Goal: Information Seeking & Learning: Learn about a topic

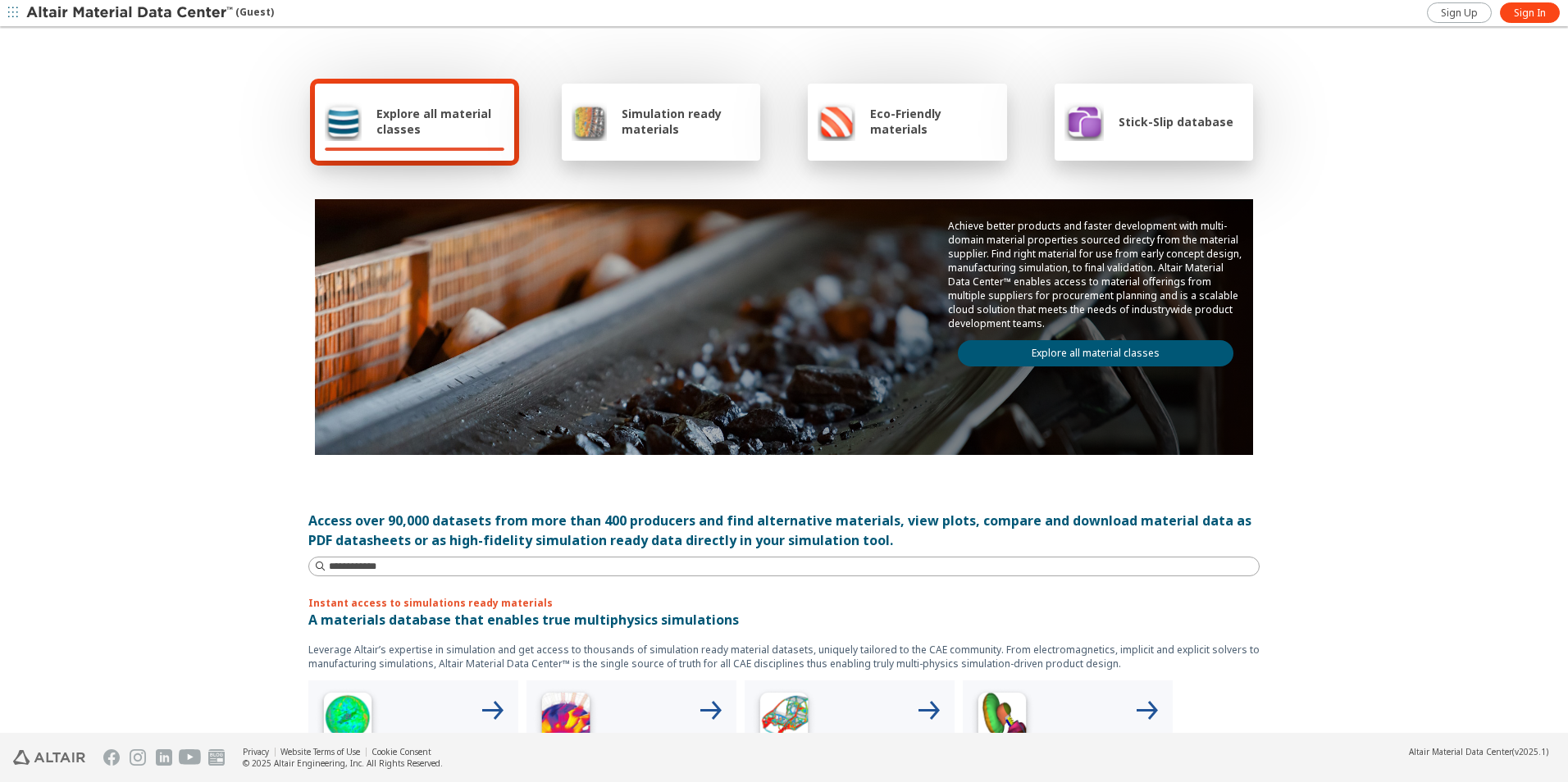
scroll to position [246, 0]
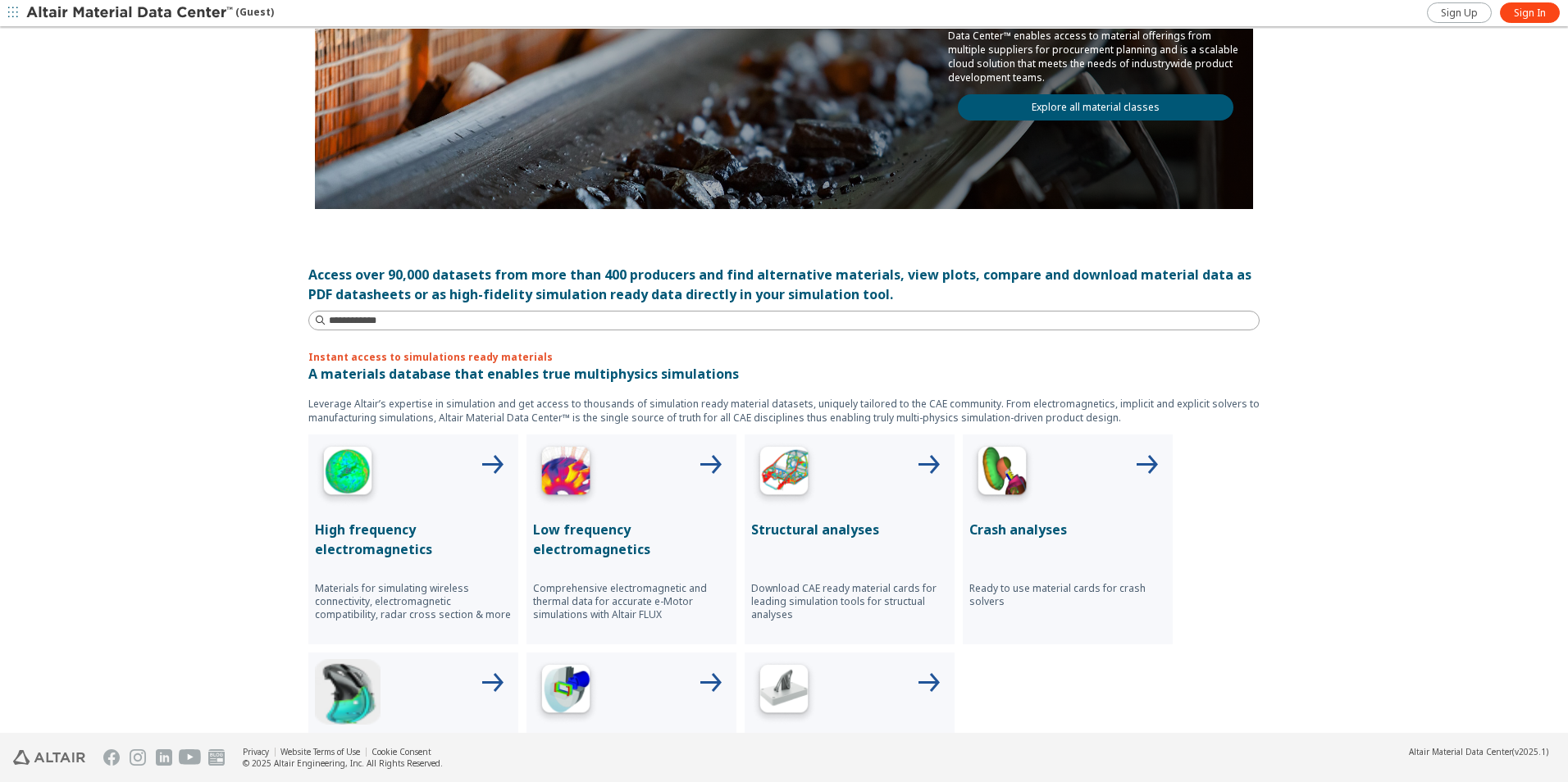
click at [854, 474] on div at bounding box center [850, 474] width 197 height 66
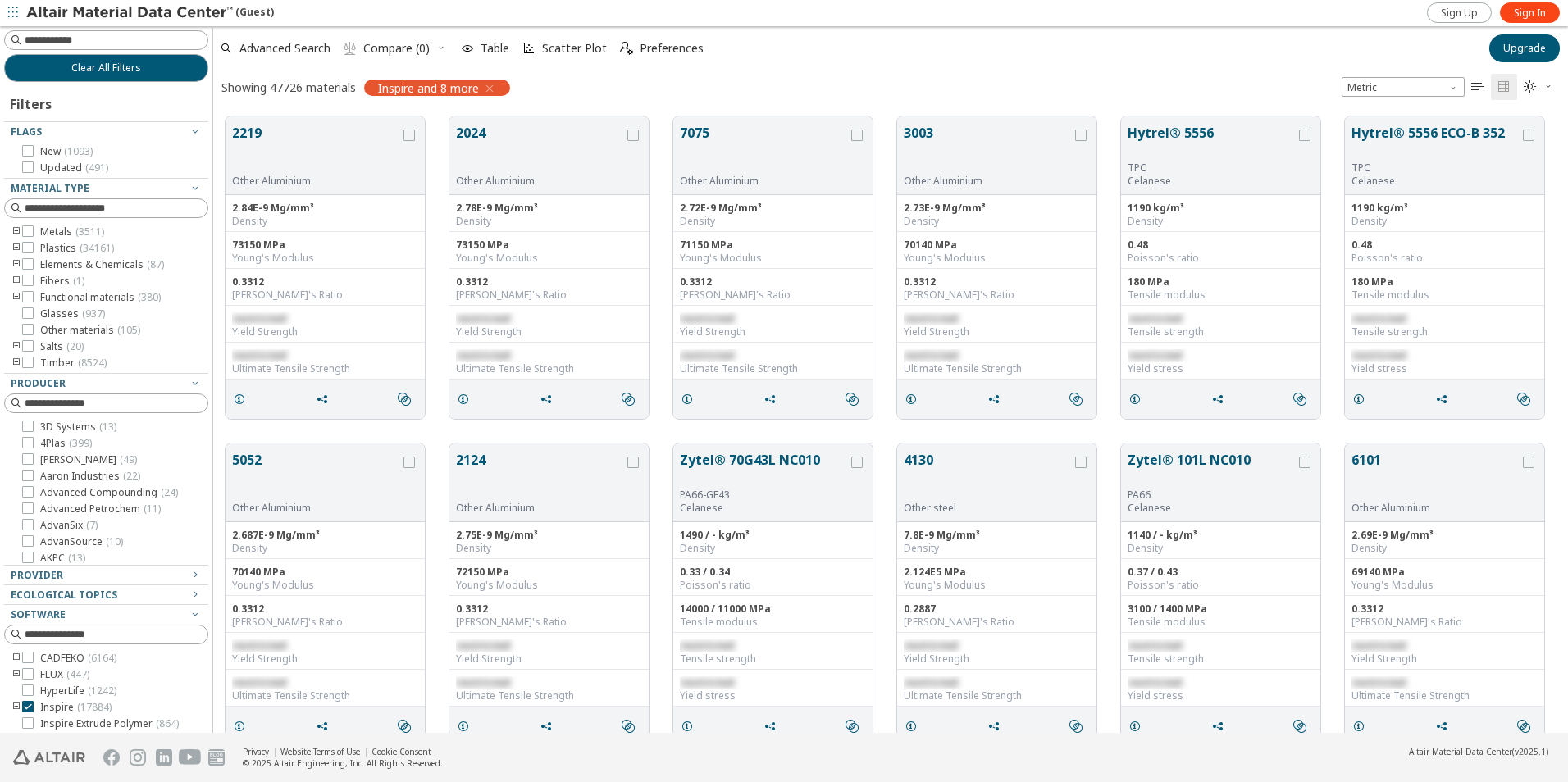
scroll to position [13, 13]
click at [1524, 13] on span "Sign In" at bounding box center [1530, 13] width 32 height 13
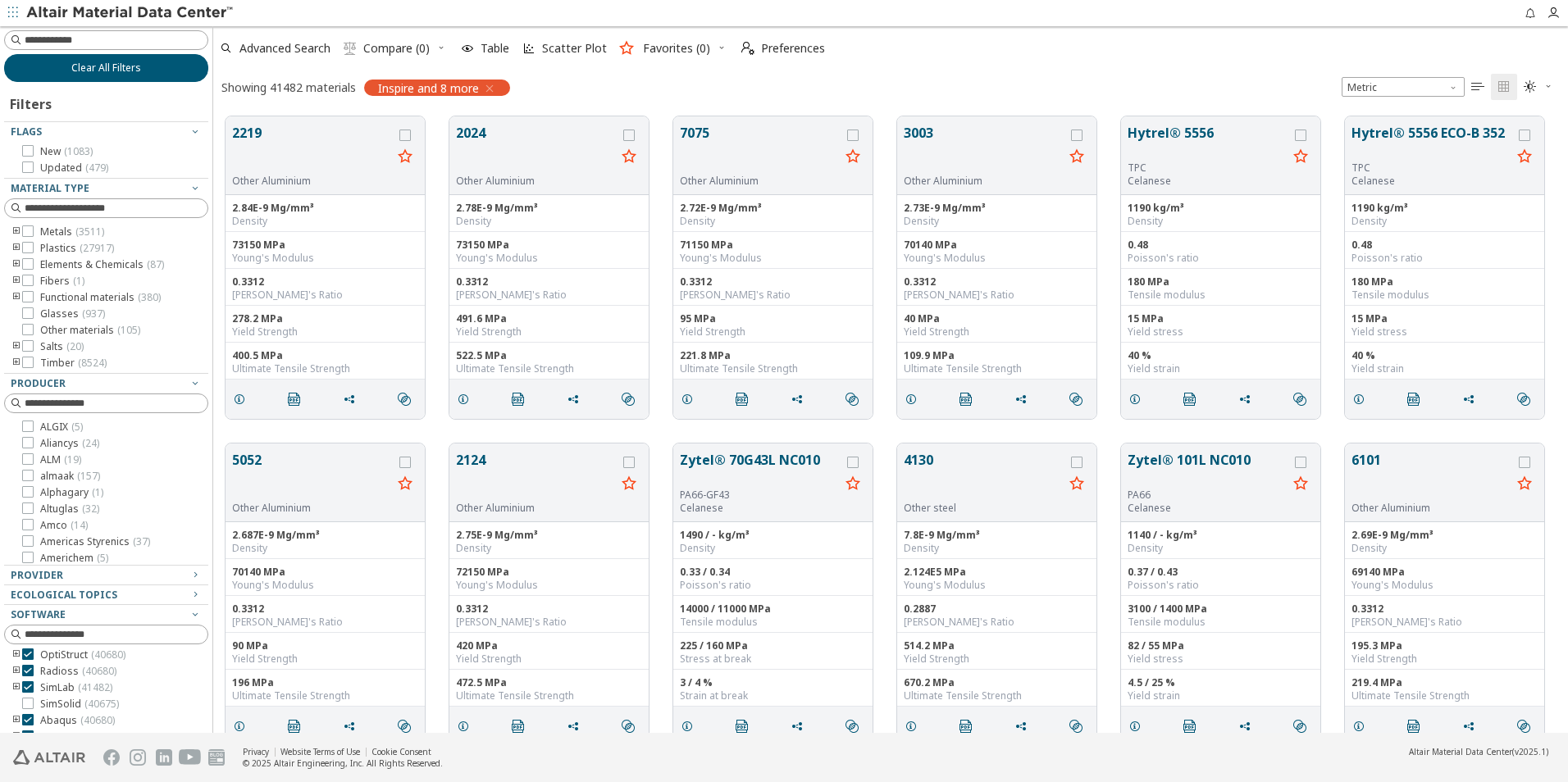
click at [142, 64] on button "Clear All Filters" at bounding box center [106, 68] width 204 height 28
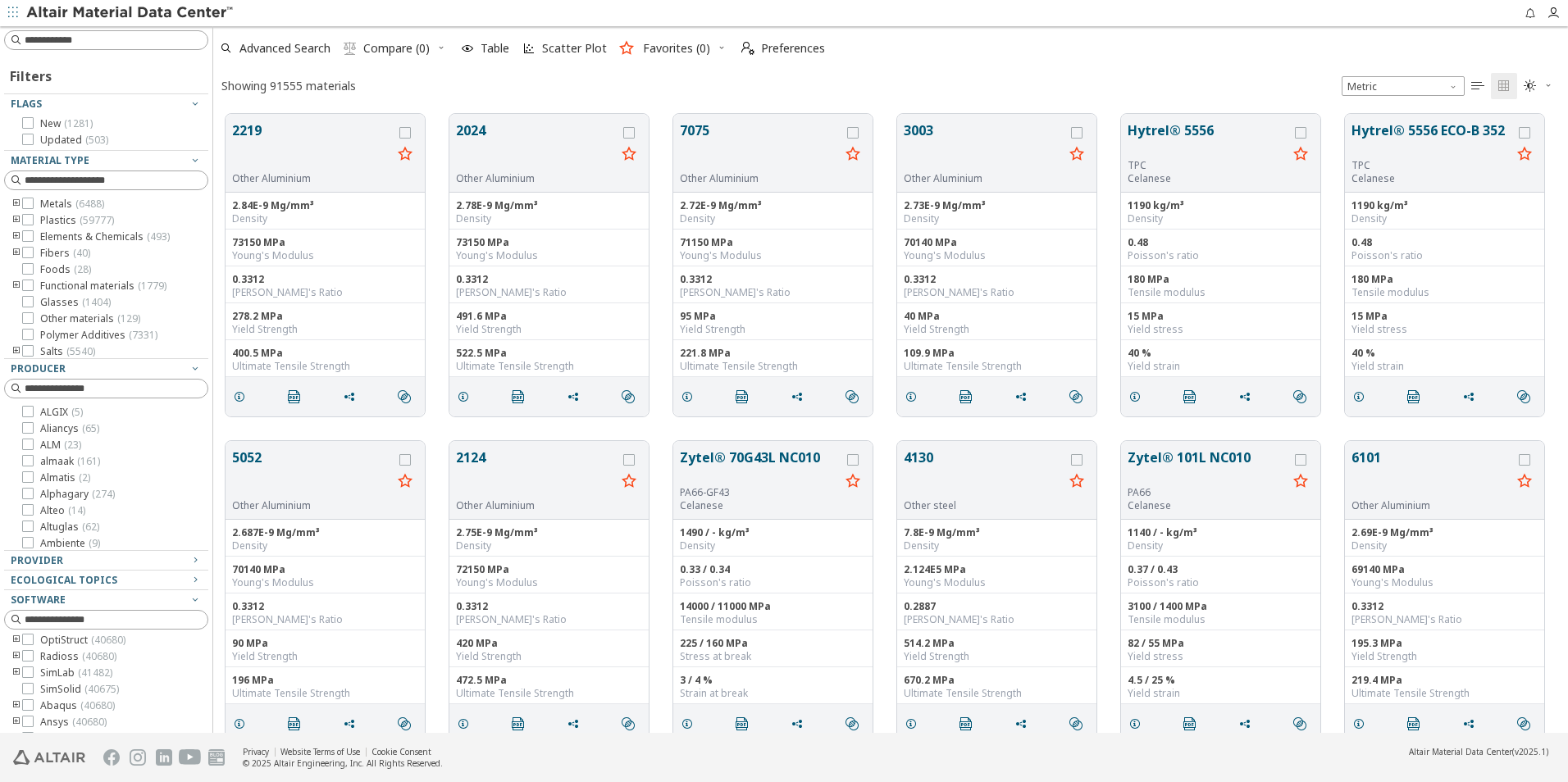
click at [666, 462] on div "5052 Other Aluminium 2.687E-9 Mg/mm³ Density 70140 MPa Young's Modulus 0.3312 P…" at bounding box center [890, 592] width 1355 height 328
click at [74, 44] on input at bounding box center [108, 40] width 201 height 18
type input "*****"
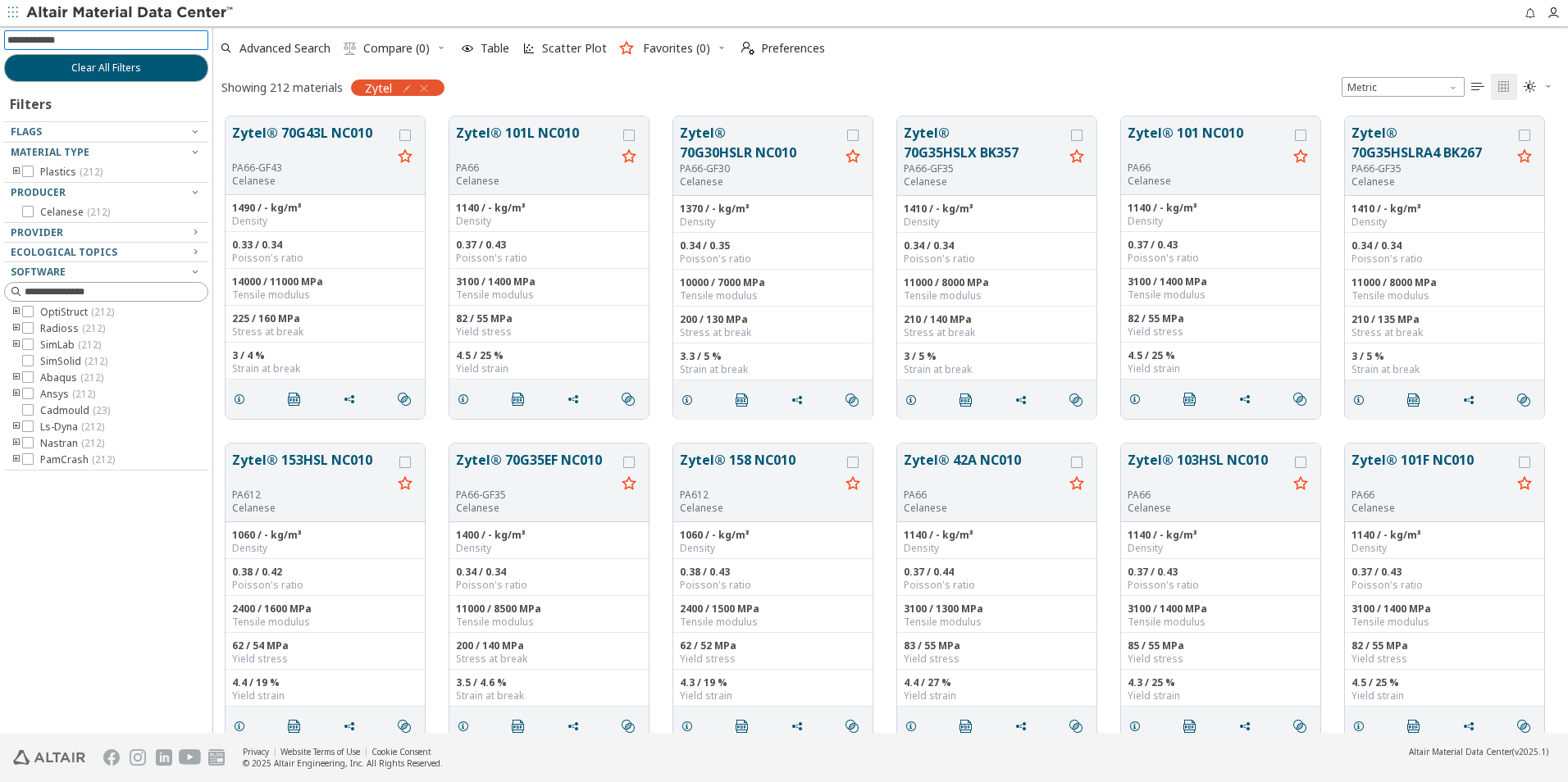
scroll to position [69, 0]
click at [109, 38] on input at bounding box center [108, 40] width 201 height 18
type input "***"
click at [285, 48] on span "Advanced Search" at bounding box center [285, 49] width 91 height 11
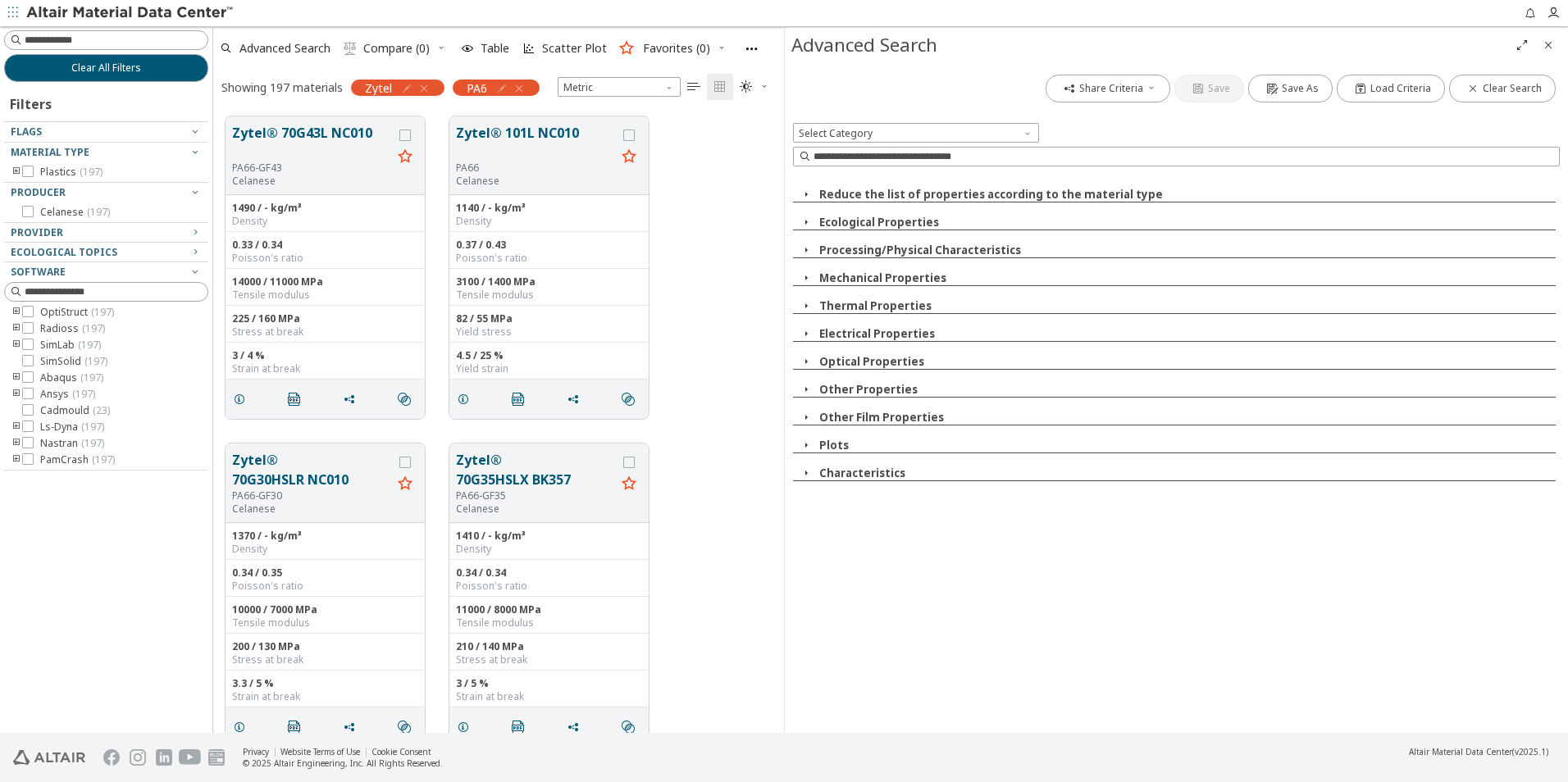
click at [809, 451] on icon "button" at bounding box center [806, 446] width 13 height 13
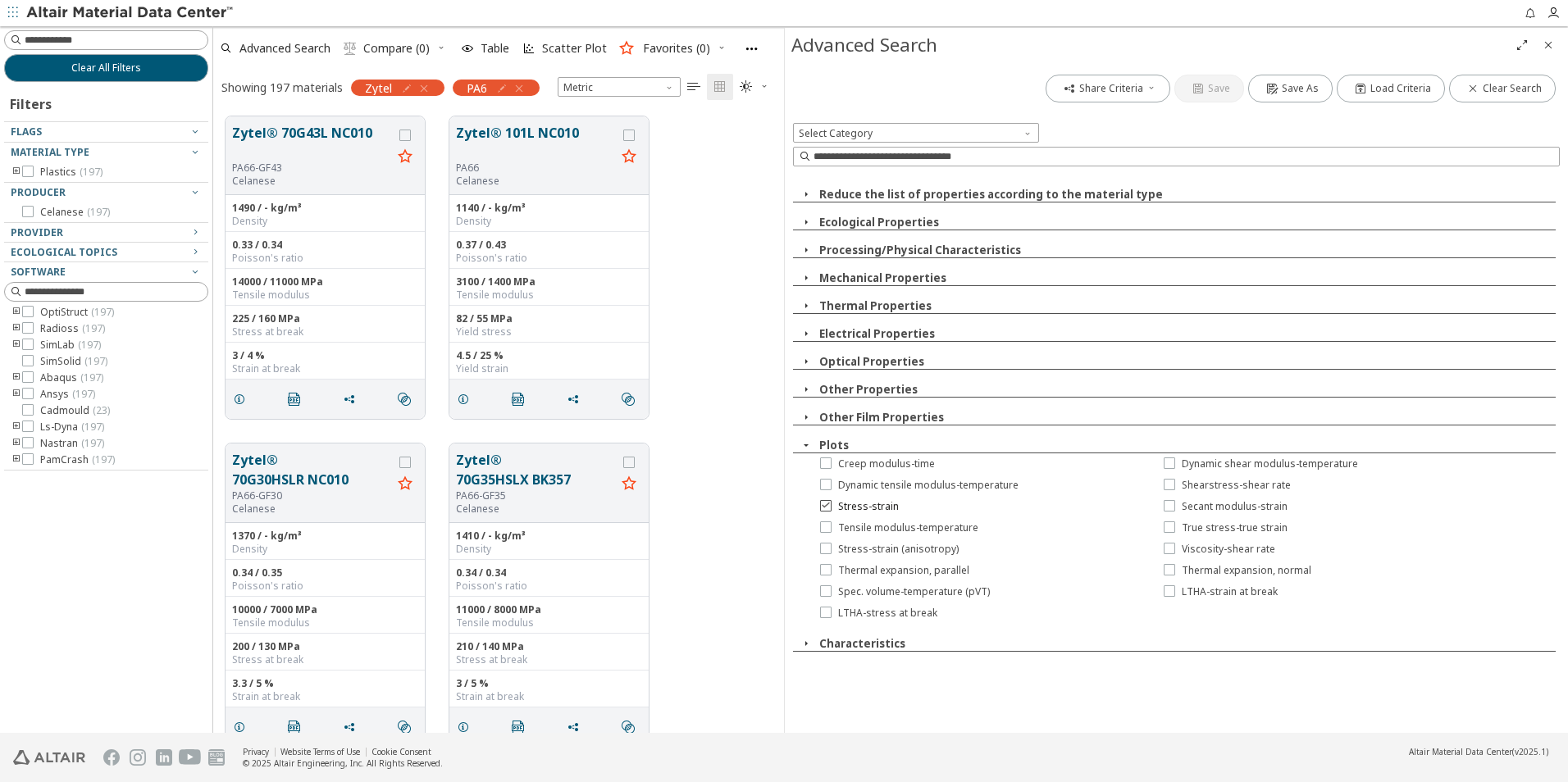
click at [830, 506] on icon at bounding box center [826, 505] width 11 height 11
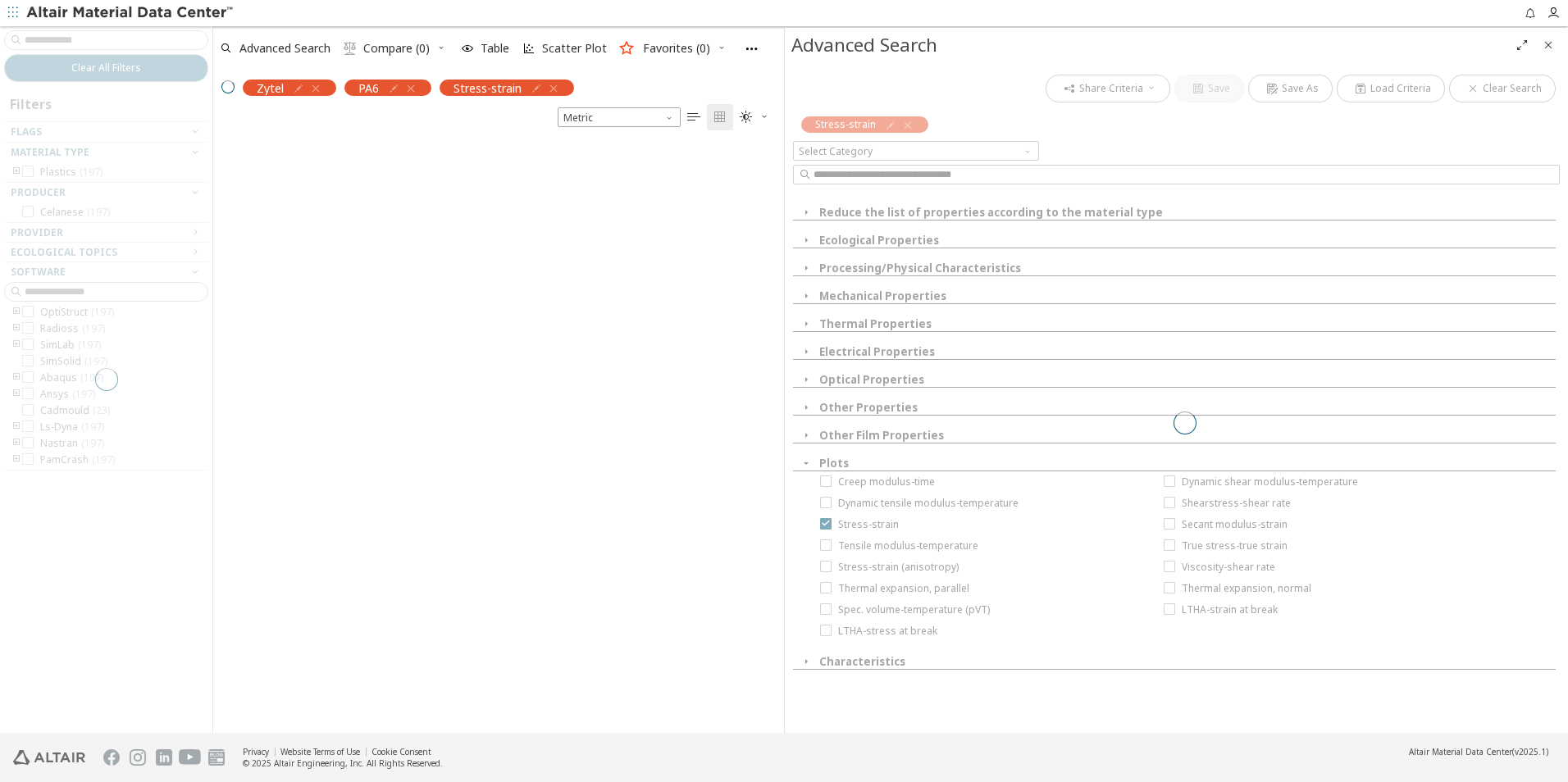
scroll to position [590, 559]
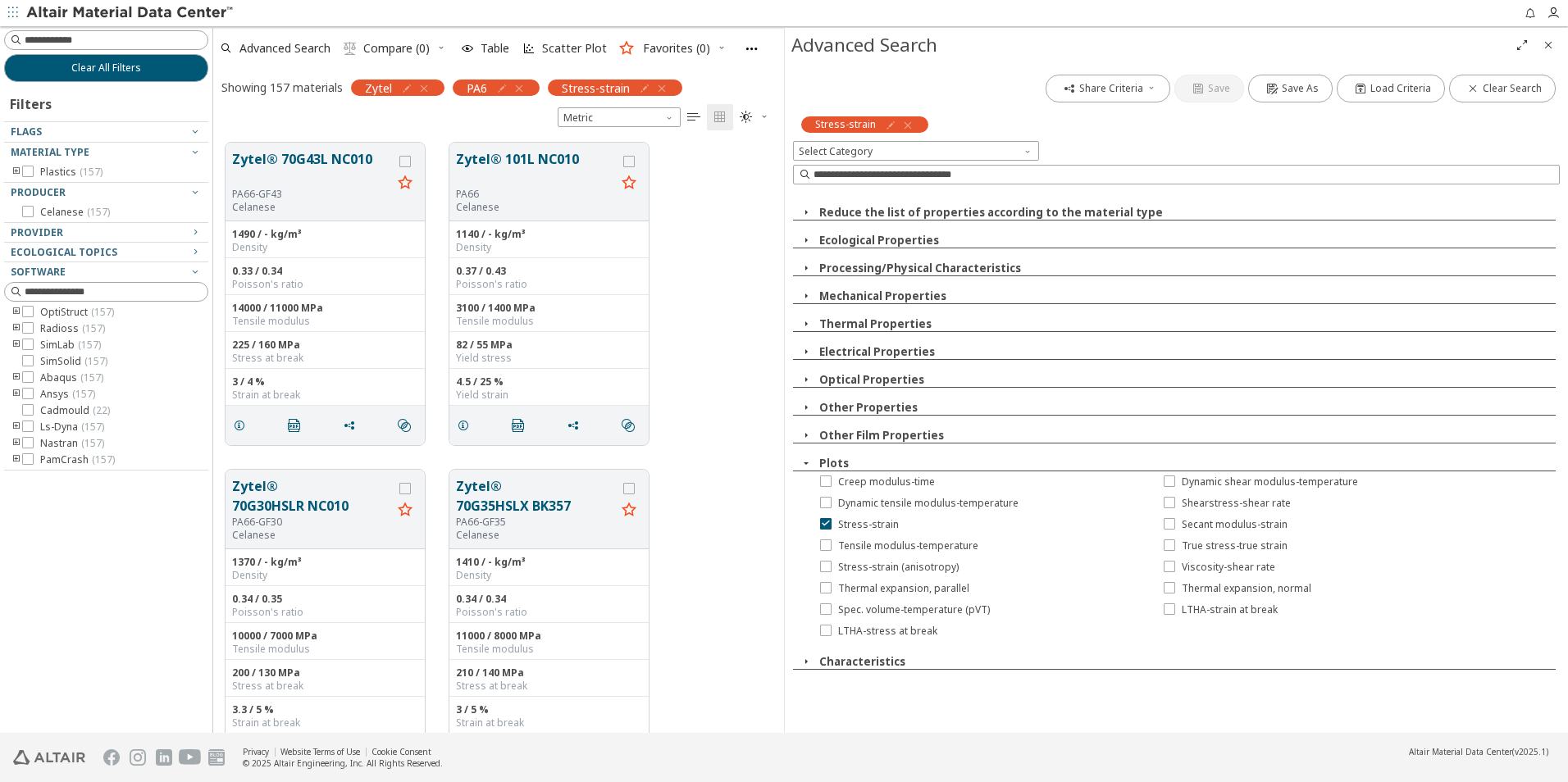
click at [1545, 45] on icon "Close" at bounding box center [1549, 45] width 13 height 13
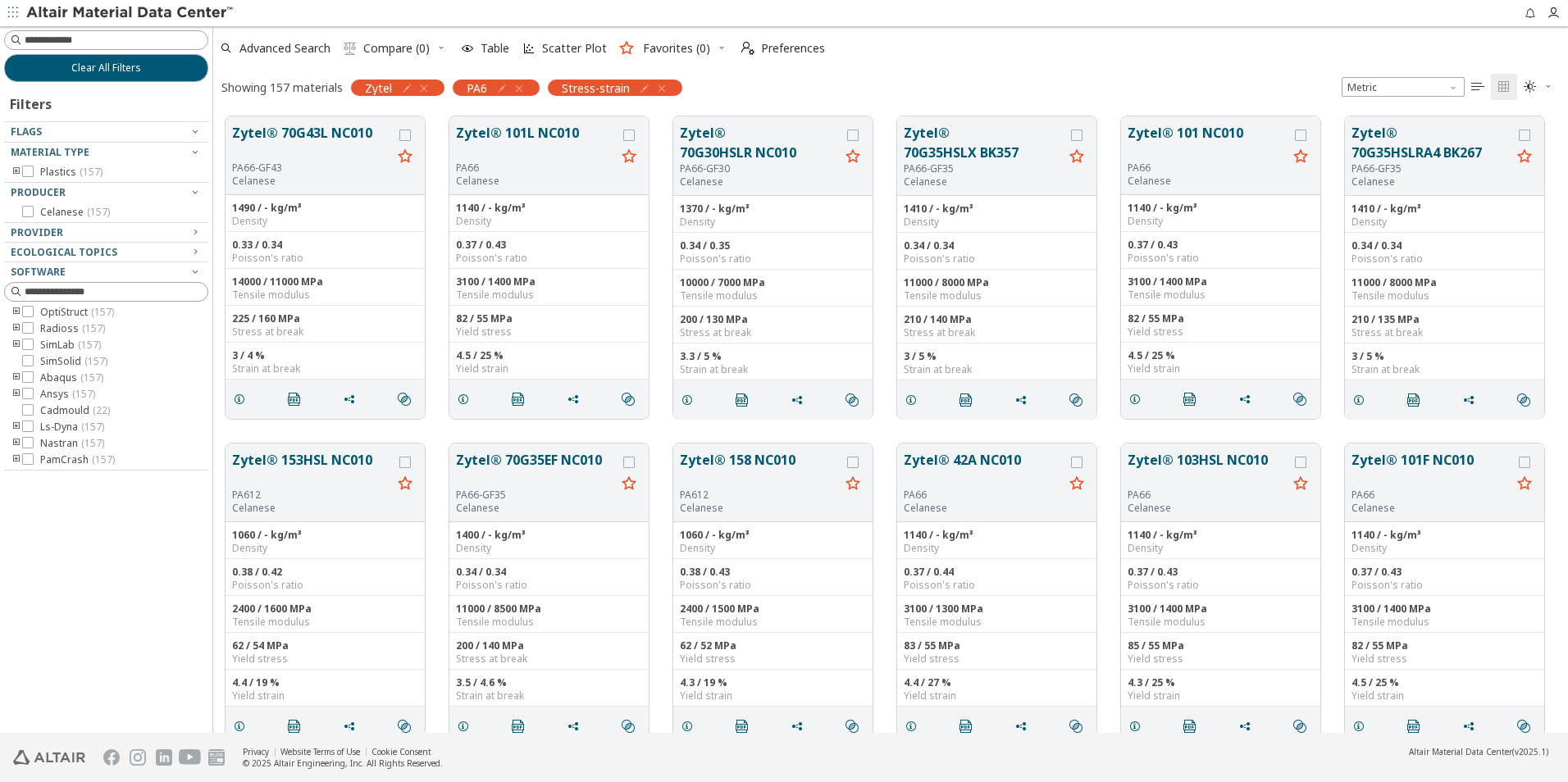
click at [12, 175] on div at bounding box center [101, 178] width 196 height 9
click at [14, 172] on icon "toogle group" at bounding box center [16, 173] width 11 height 13
click at [43, 187] on icon "toogle group" at bounding box center [41, 189] width 11 height 13
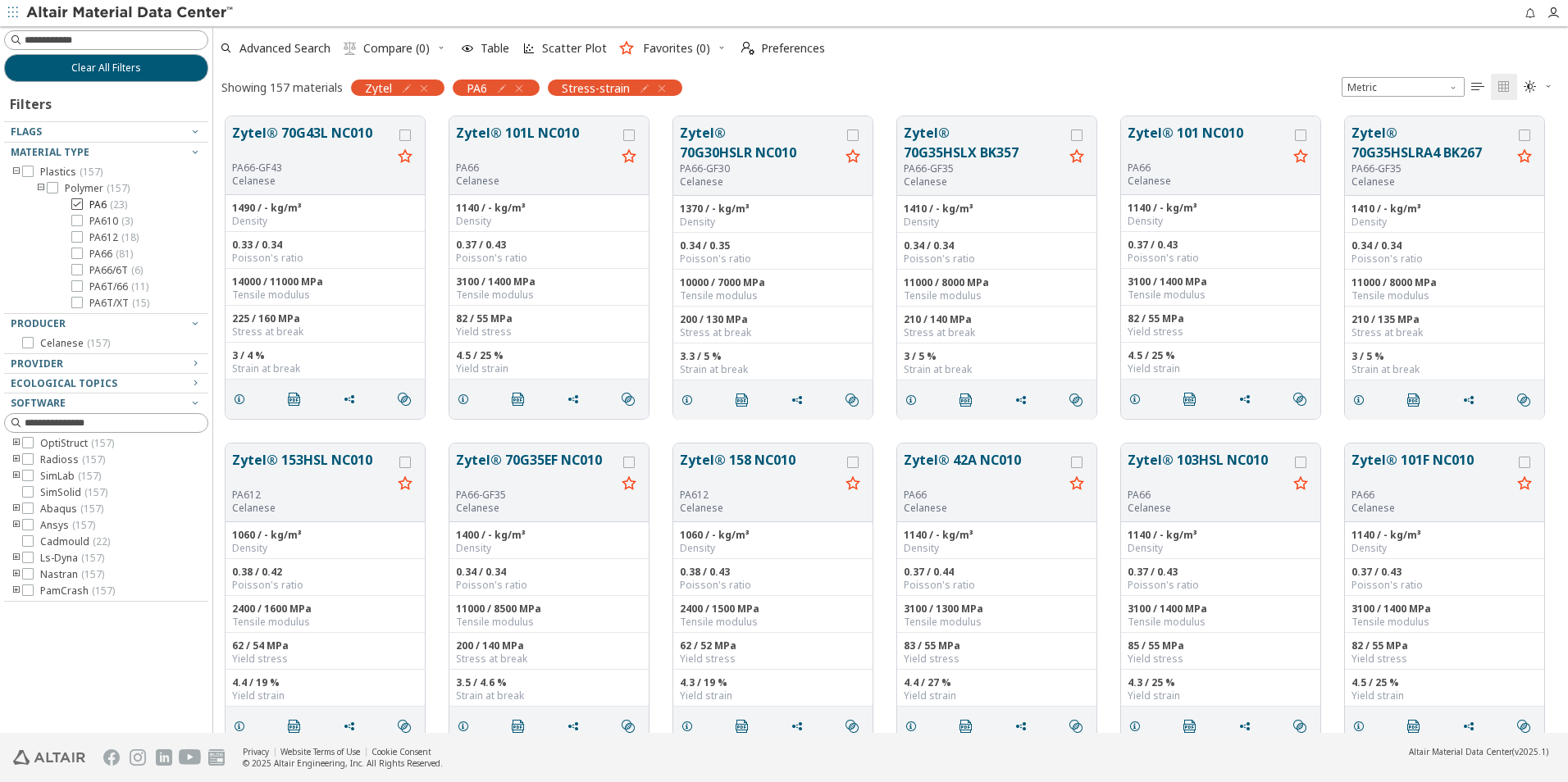
click at [74, 200] on icon at bounding box center [77, 204] width 11 height 11
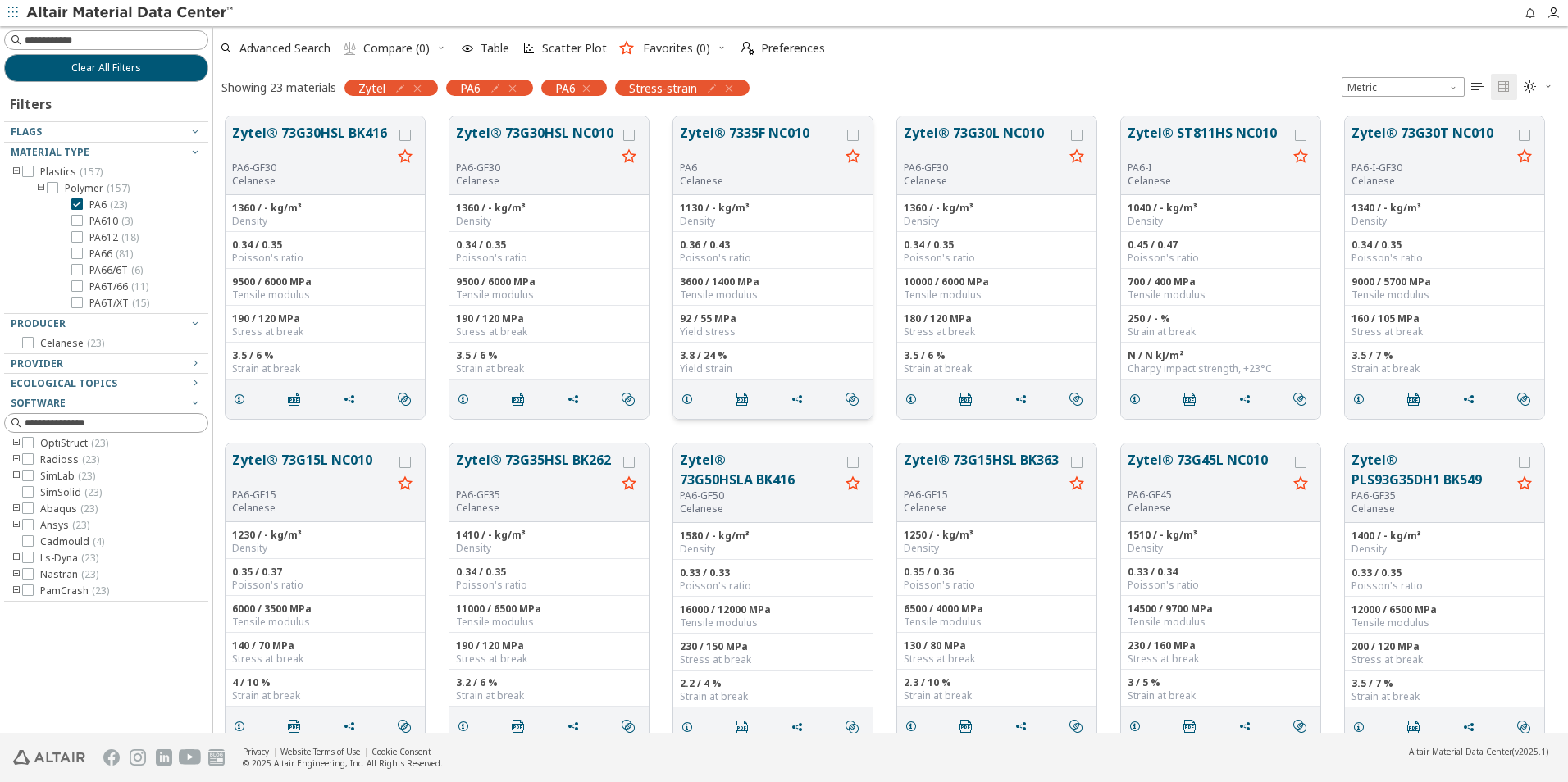
click at [771, 130] on button "Zytel® 7335F NC010" at bounding box center [759, 142] width 159 height 38
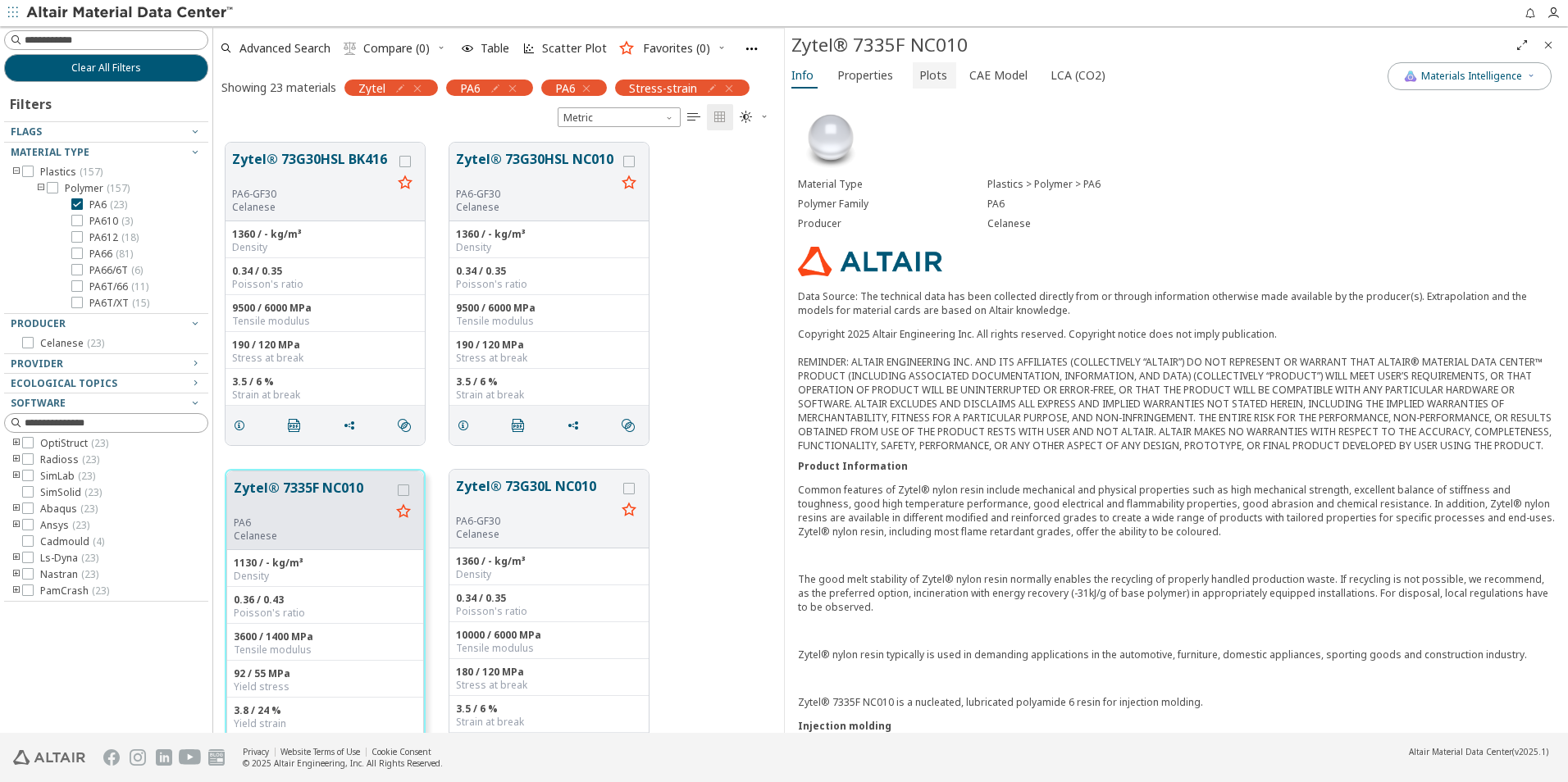
click at [920, 73] on span "Plots" at bounding box center [933, 74] width 28 height 26
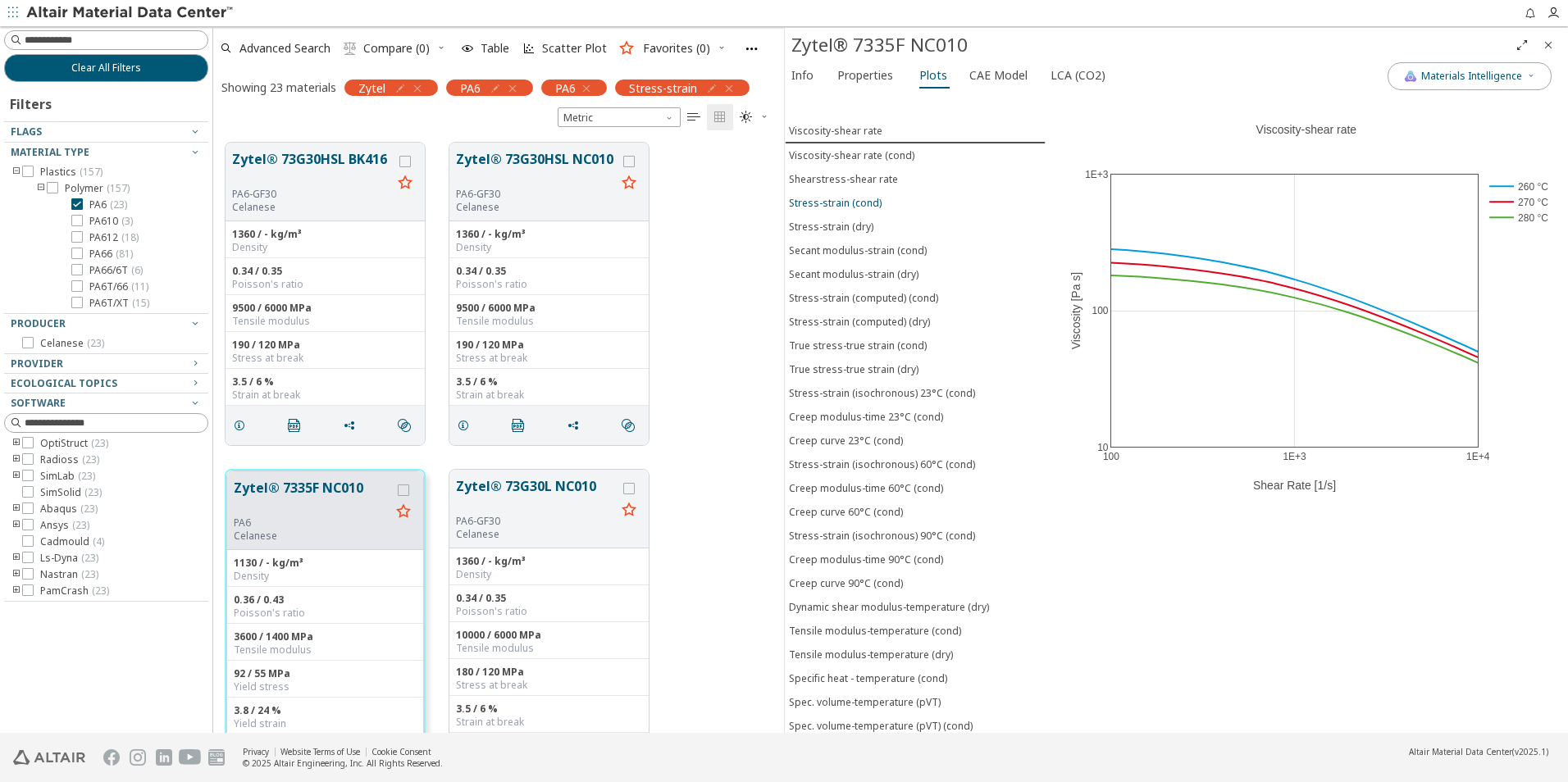
click at [848, 204] on div "Stress-strain (cond)" at bounding box center [835, 202] width 93 height 14
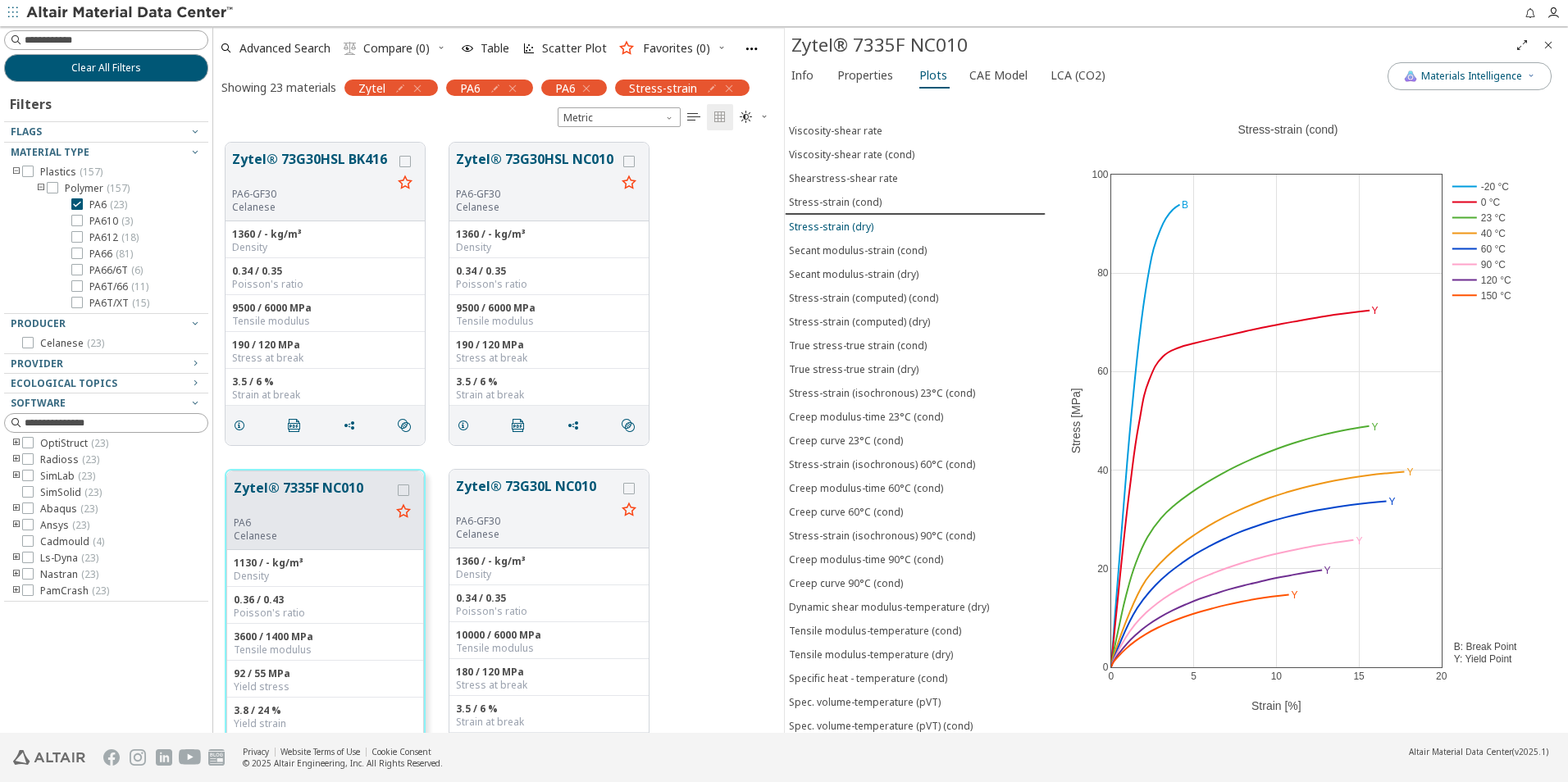
click at [855, 223] on div "Stress-strain (dry)" at bounding box center [831, 226] width 84 height 14
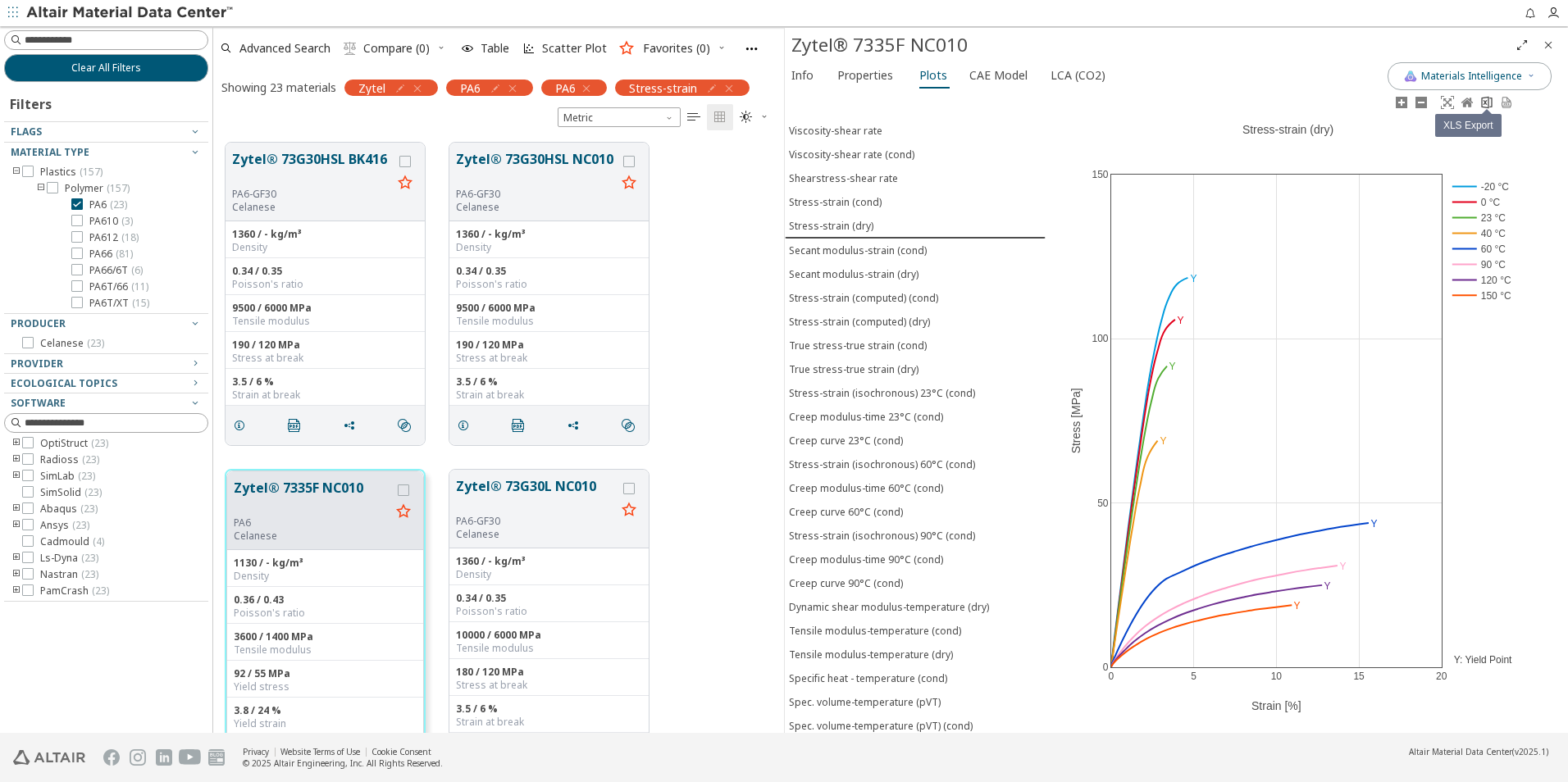
click at [1486, 106] on icon at bounding box center [1487, 102] width 13 height 13
drag, startPoint x: 1155, startPoint y: 123, endPoint x: 1131, endPoint y: 139, distance: 28.8
click at [1155, 123] on div "0 5 10 15 20 0 50 100 150 -20 °C 0 °C 23 °C 40 °C 60 °C 90 °C 120 °C 150 °C Str…" at bounding box center [1288, 412] width 485 height 641
click at [887, 294] on div "Stress-strain (computed) (cond)" at bounding box center [863, 298] width 149 height 14
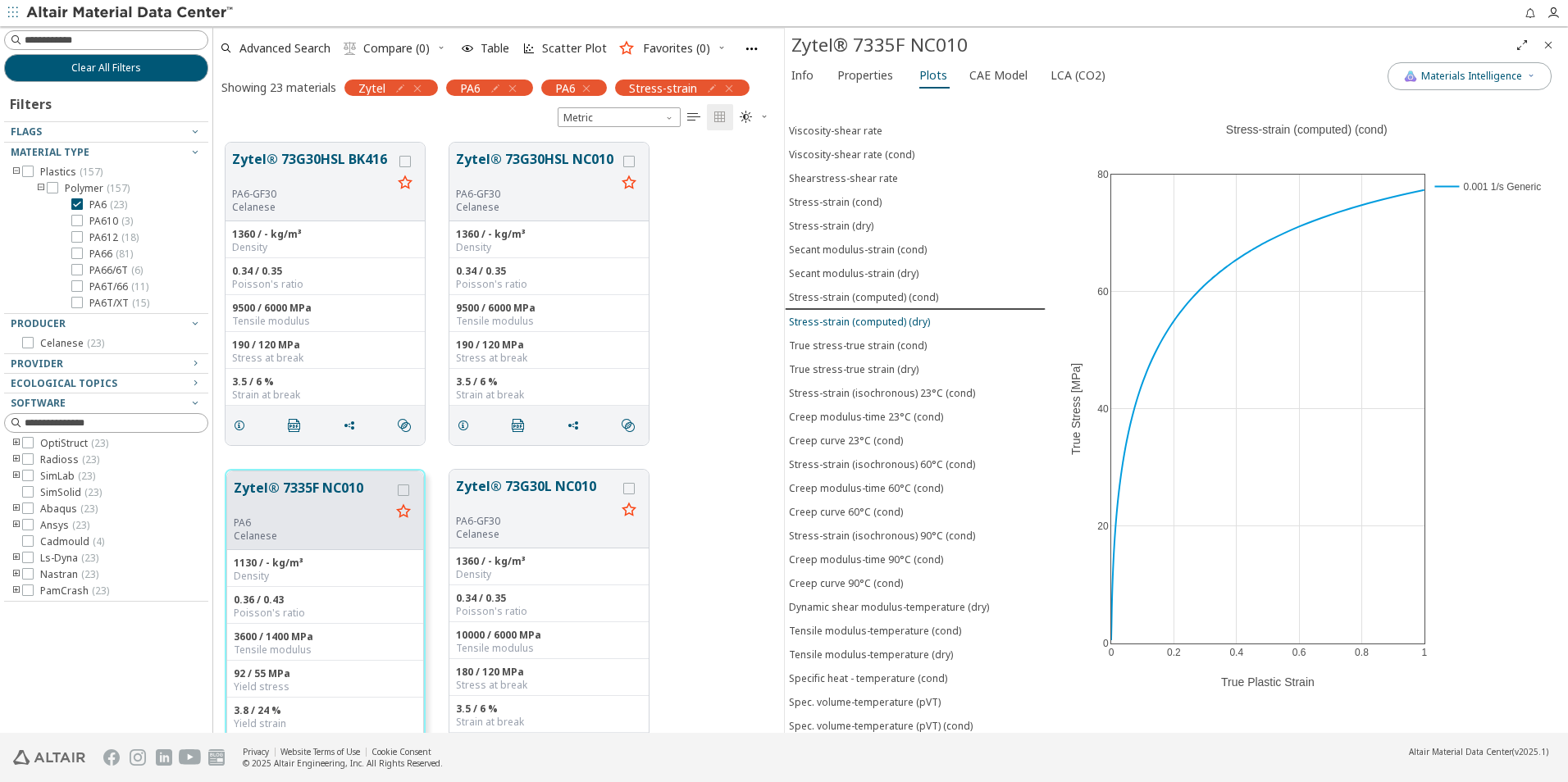
click at [895, 321] on div "Stress-strain (computed) (dry)" at bounding box center [859, 322] width 141 height 14
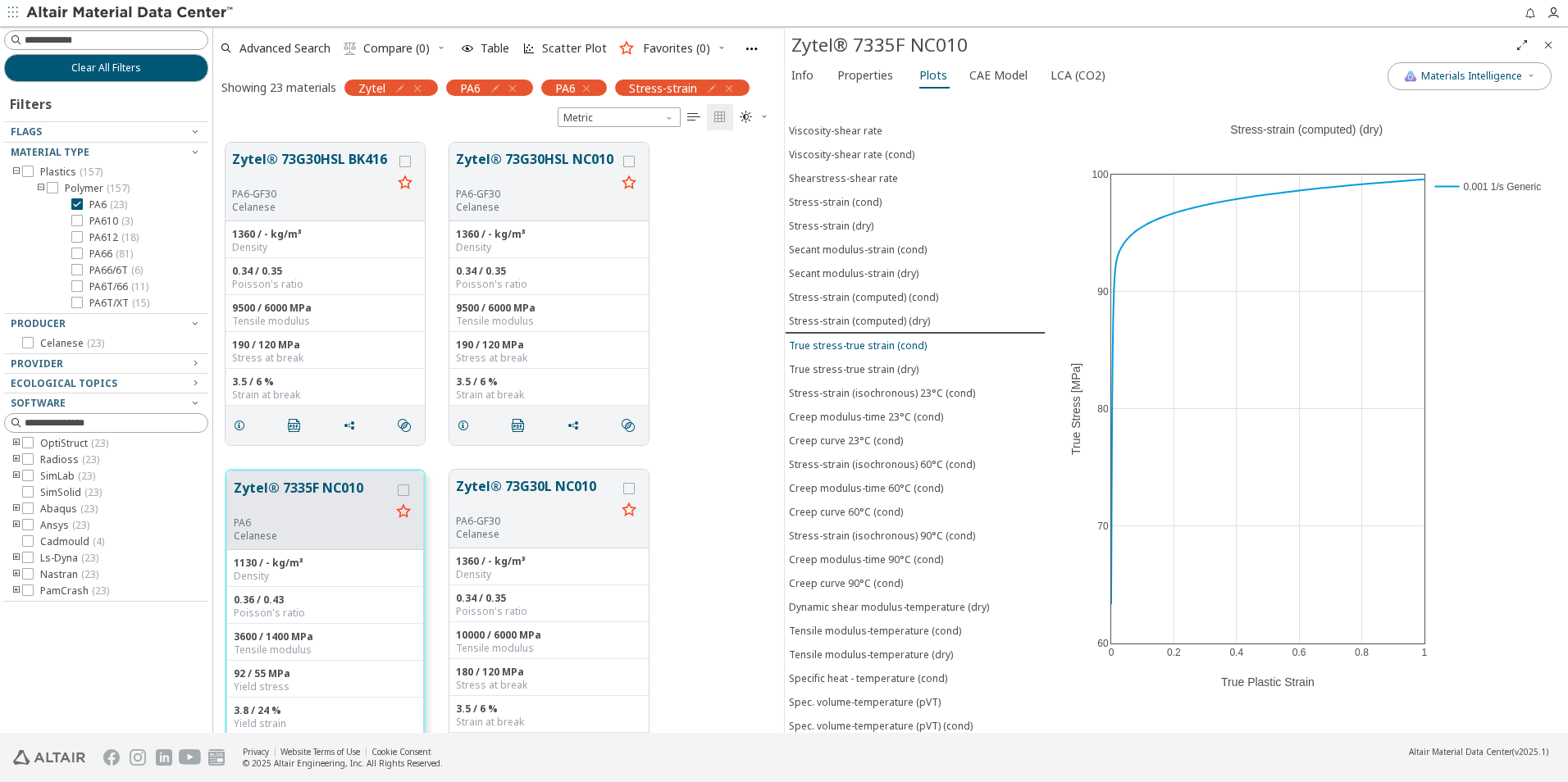
click at [888, 346] on div "True stress-true strain (cond)" at bounding box center [858, 346] width 138 height 14
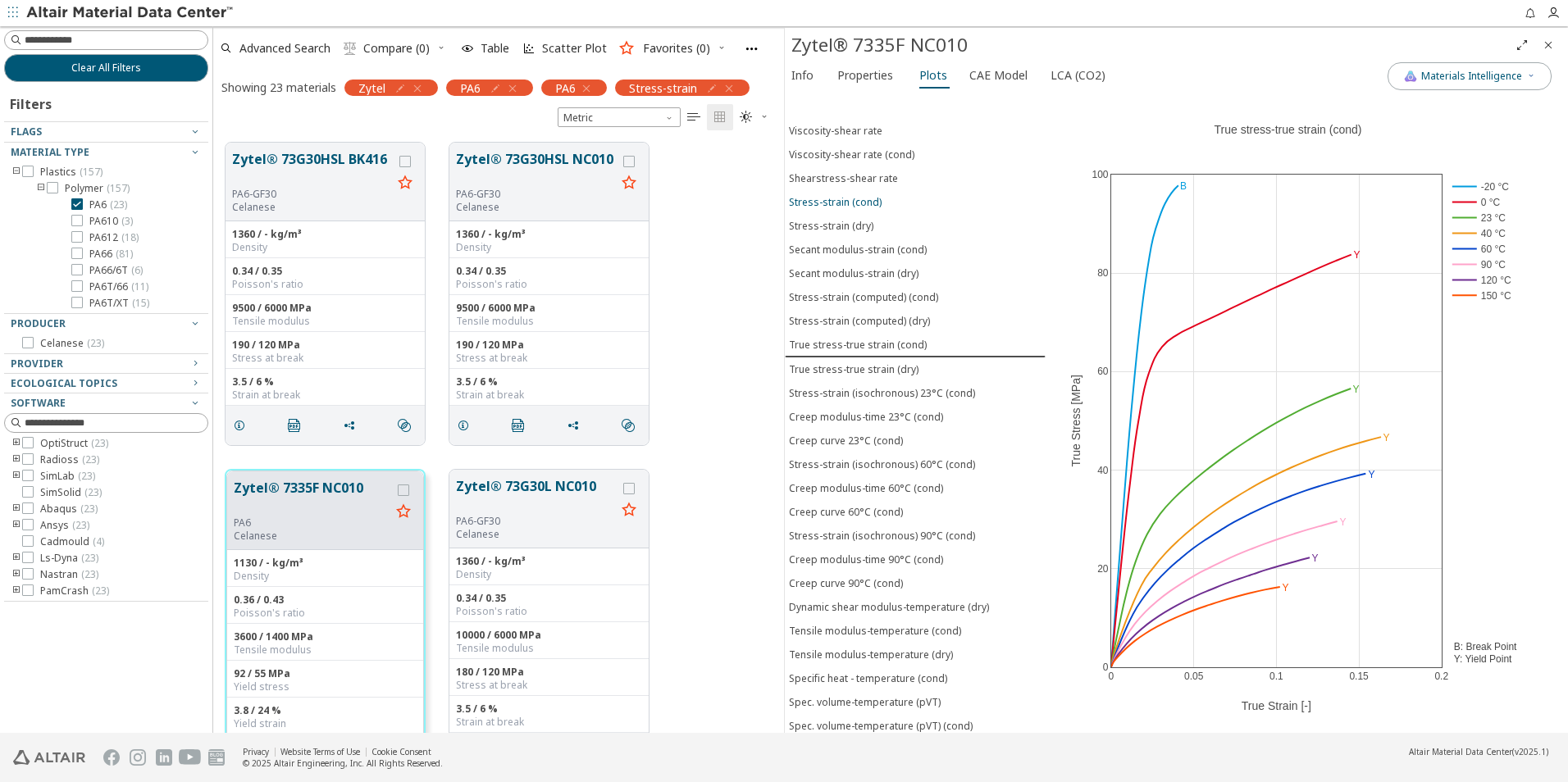
click at [869, 212] on button "Stress-strain (cond)" at bounding box center [915, 201] width 261 height 24
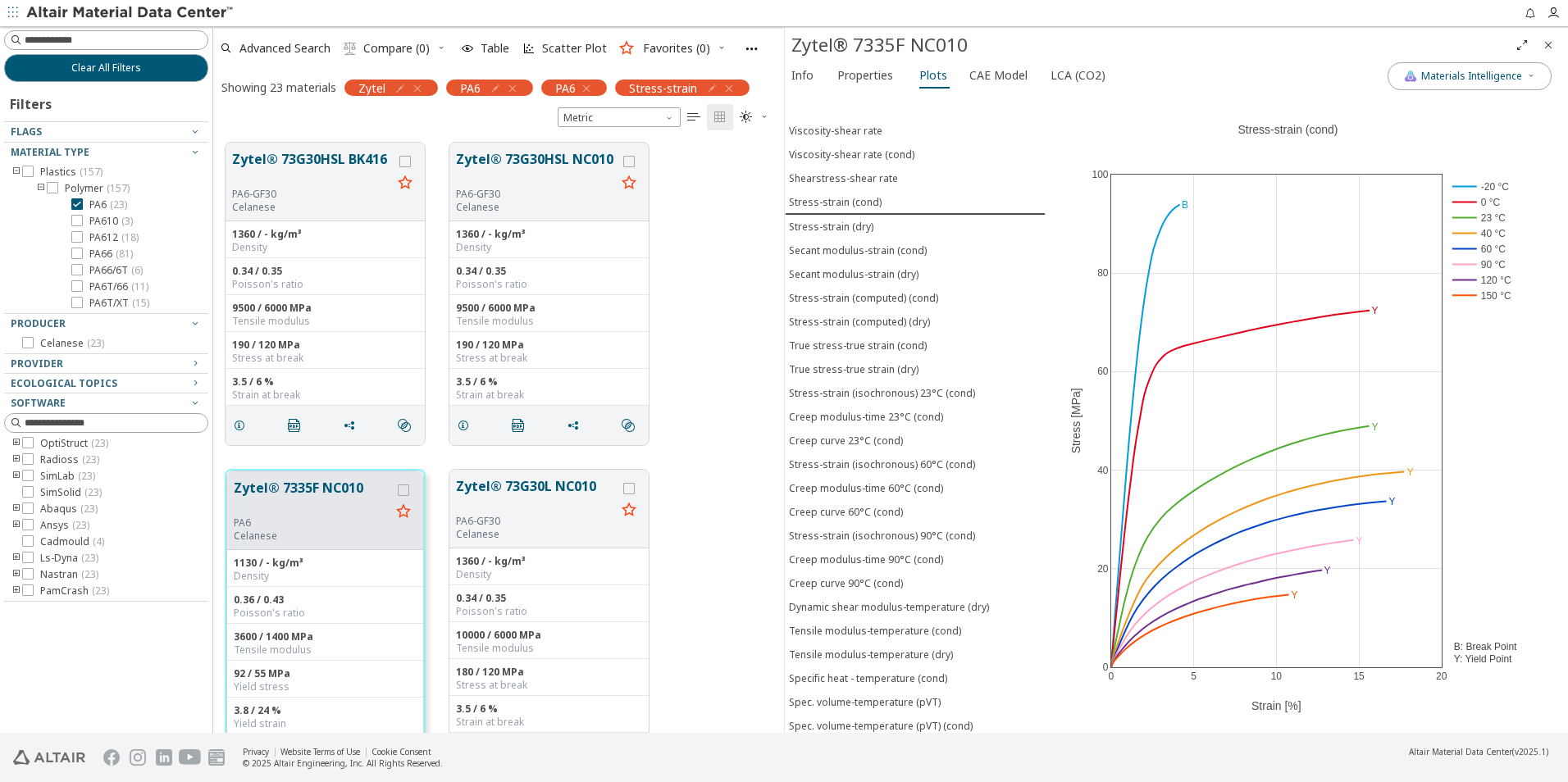
click at [1544, 45] on icon "Close" at bounding box center [1549, 45] width 13 height 13
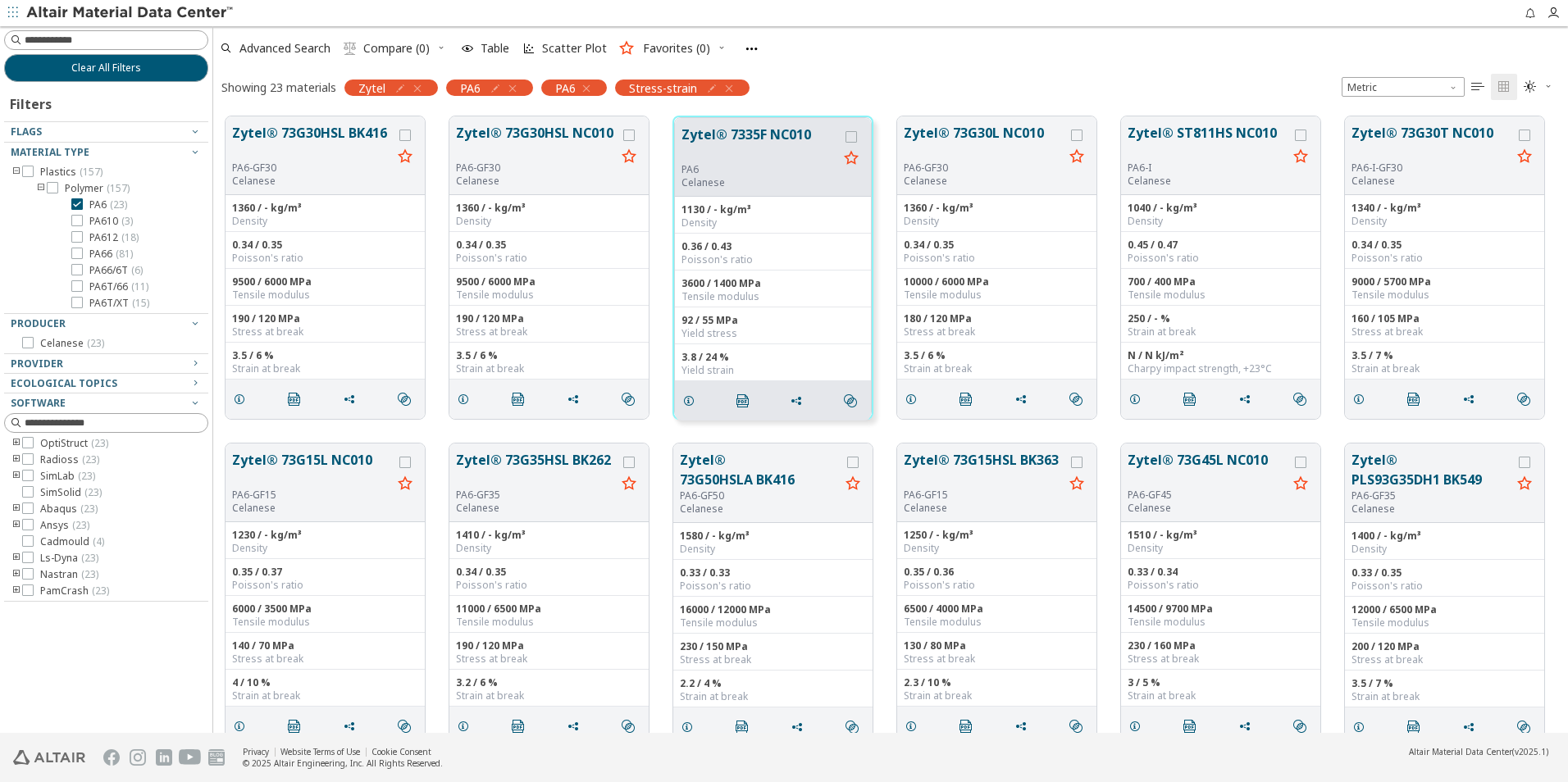
scroll to position [617, 1343]
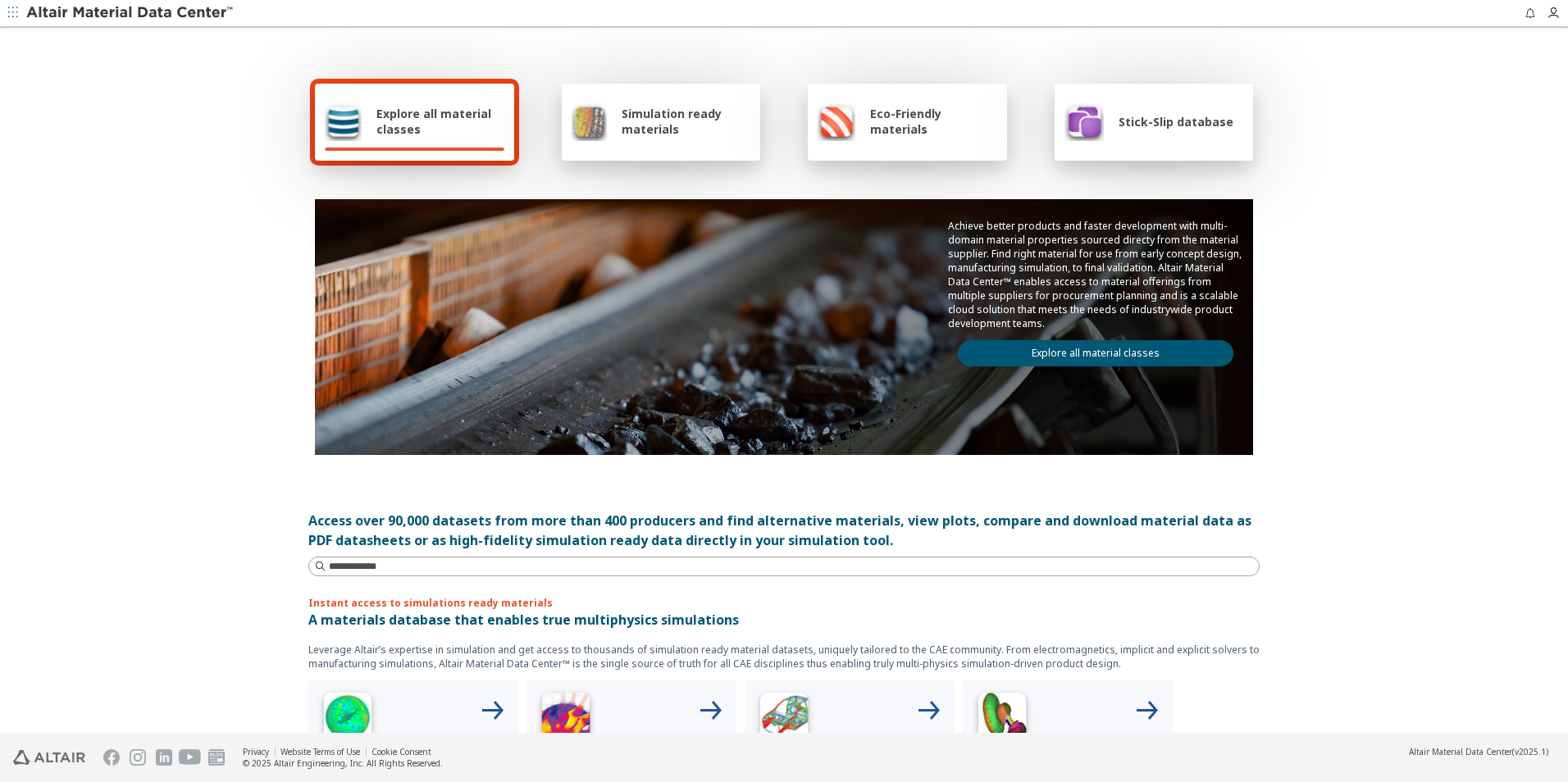
scroll to position [164, 0]
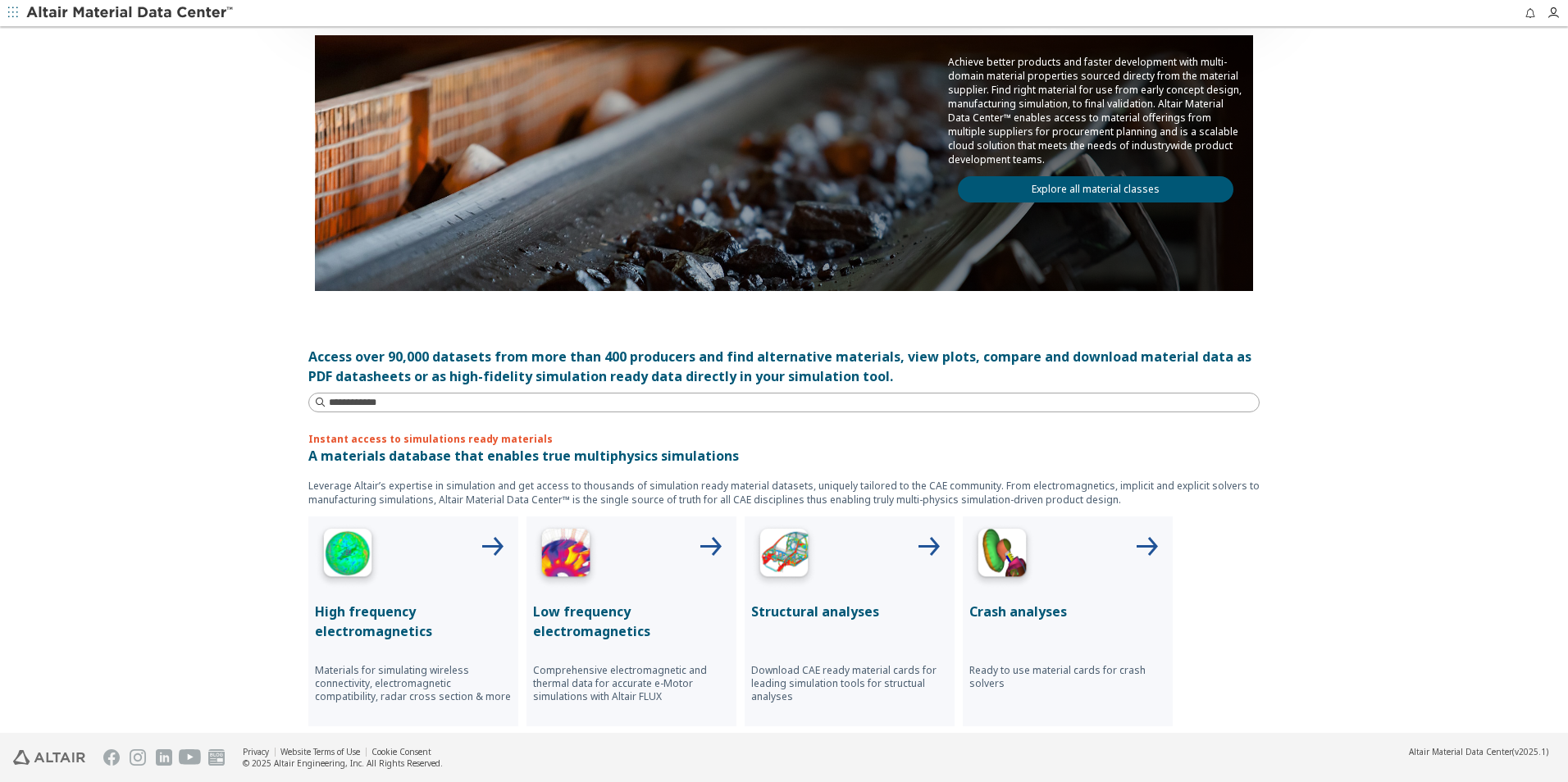
click at [881, 572] on div at bounding box center [850, 556] width 197 height 66
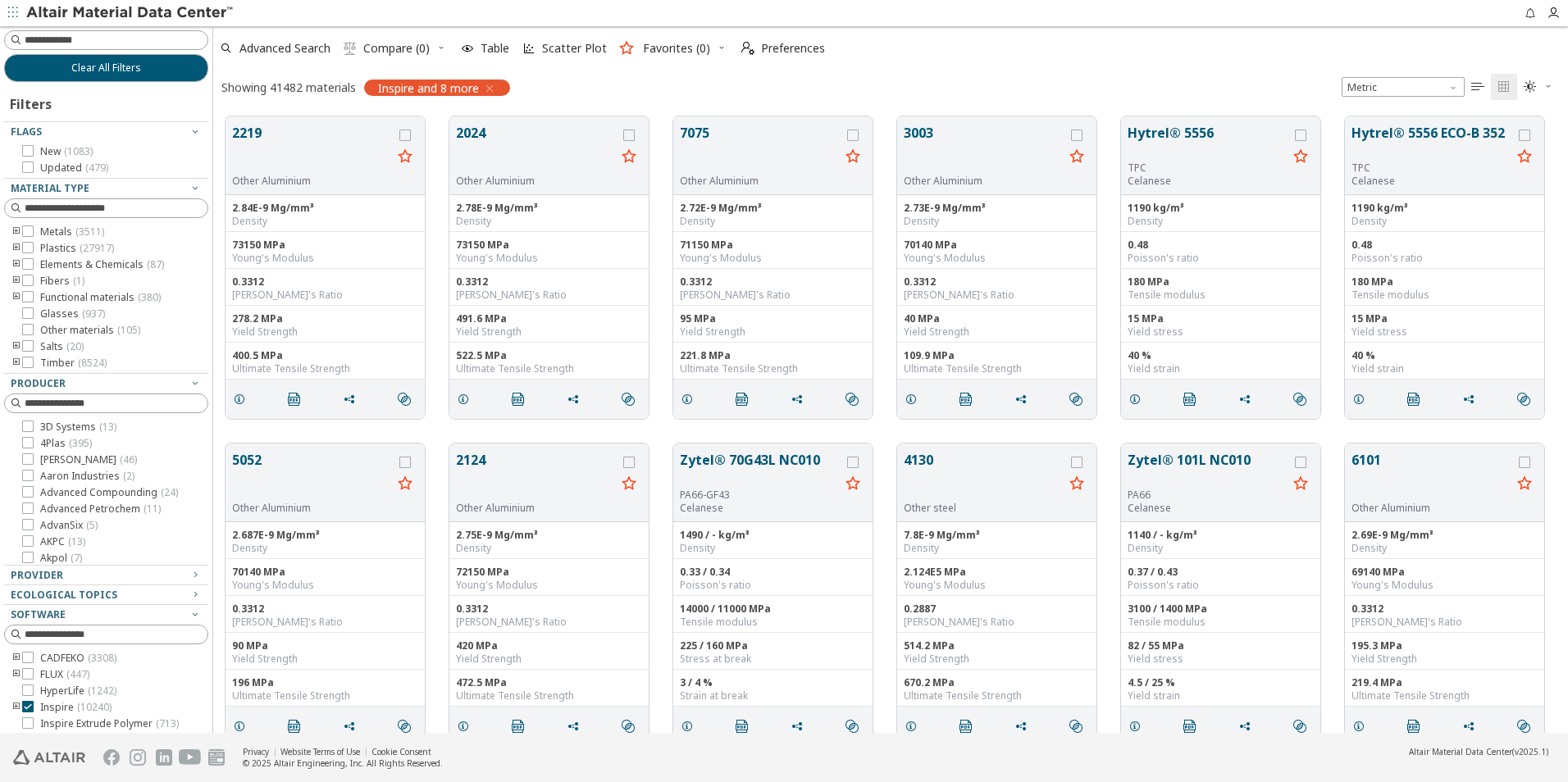
scroll to position [617, 1343]
click at [97, 67] on span "Clear All Filters" at bounding box center [106, 68] width 70 height 13
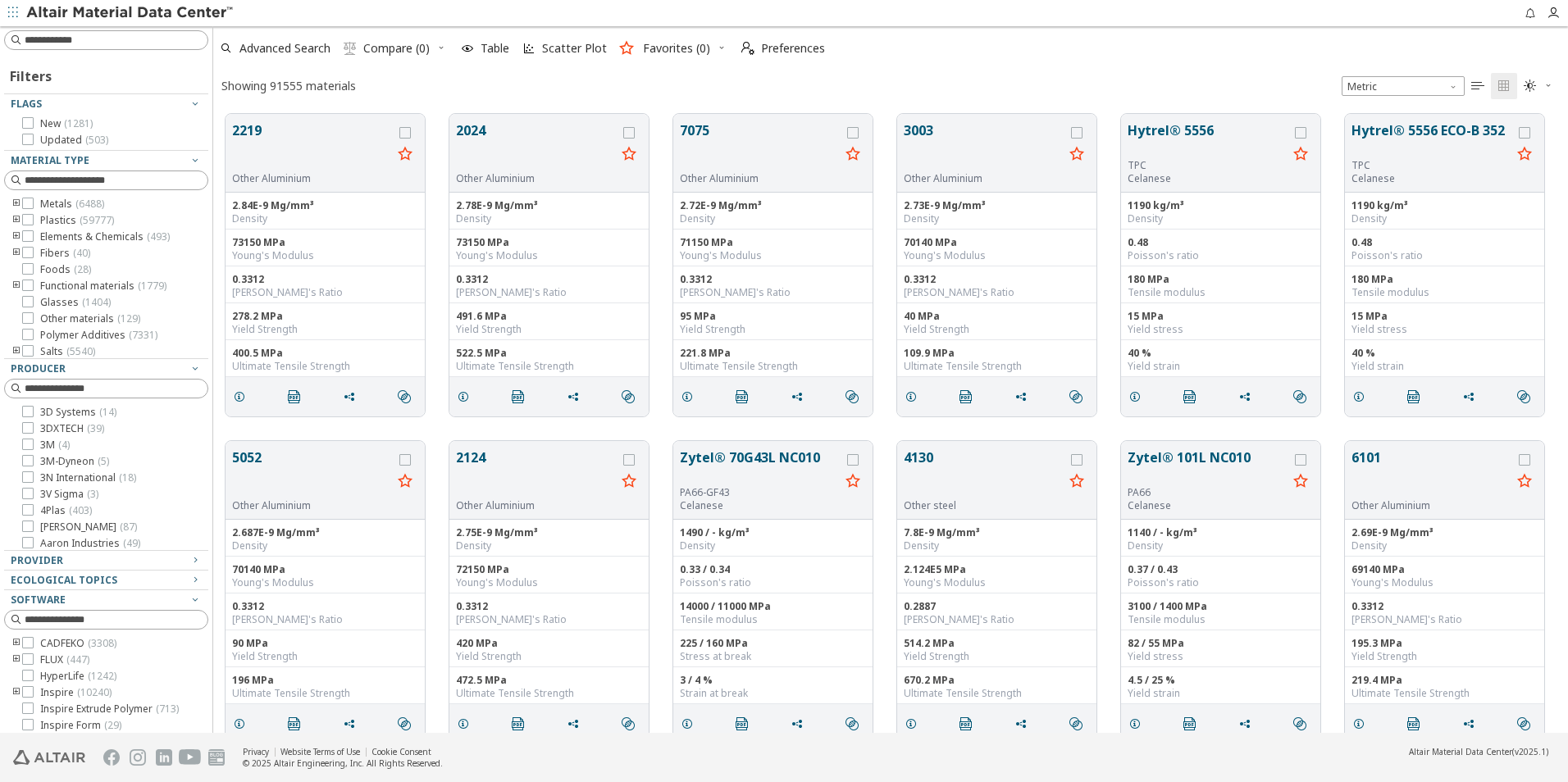
scroll to position [619, 1343]
click at [14, 218] on icon "toogle group" at bounding box center [16, 221] width 11 height 13
click at [42, 235] on icon "toogle group" at bounding box center [41, 237] width 11 height 13
click at [79, 307] on div at bounding box center [77, 302] width 11 height 11
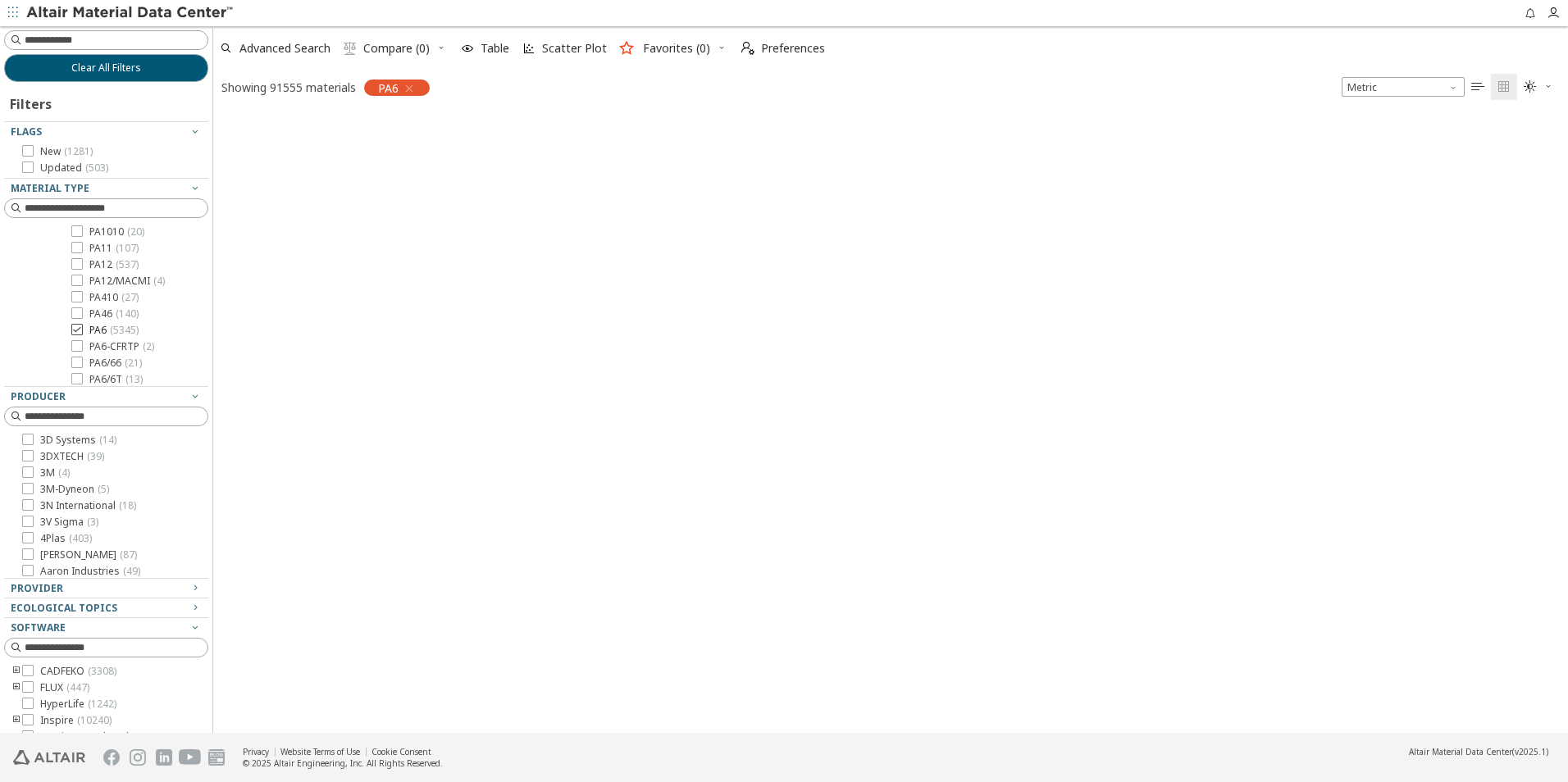
scroll to position [617, 1343]
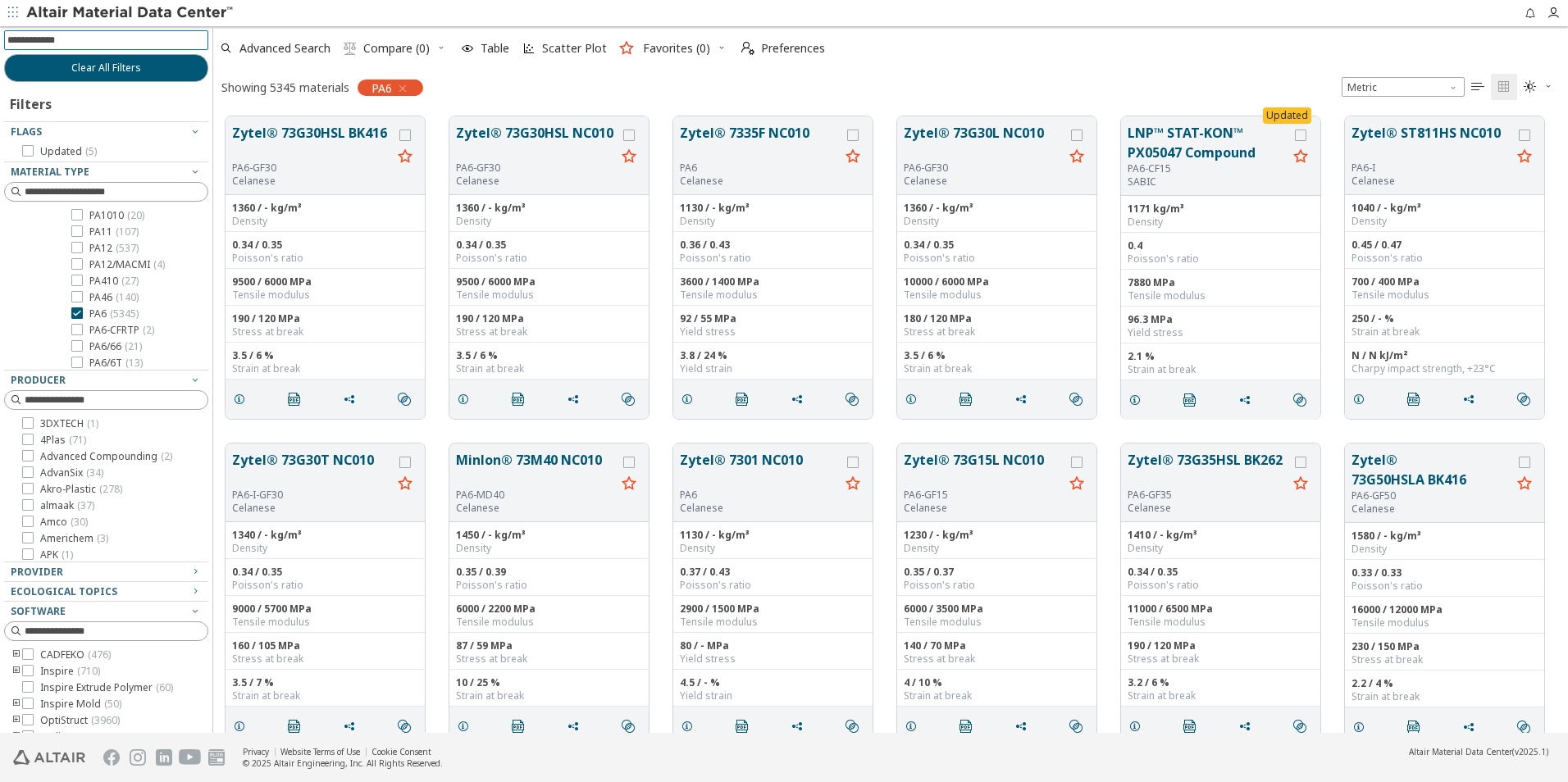
click at [130, 41] on input at bounding box center [108, 40] width 201 height 18
type input "*****"
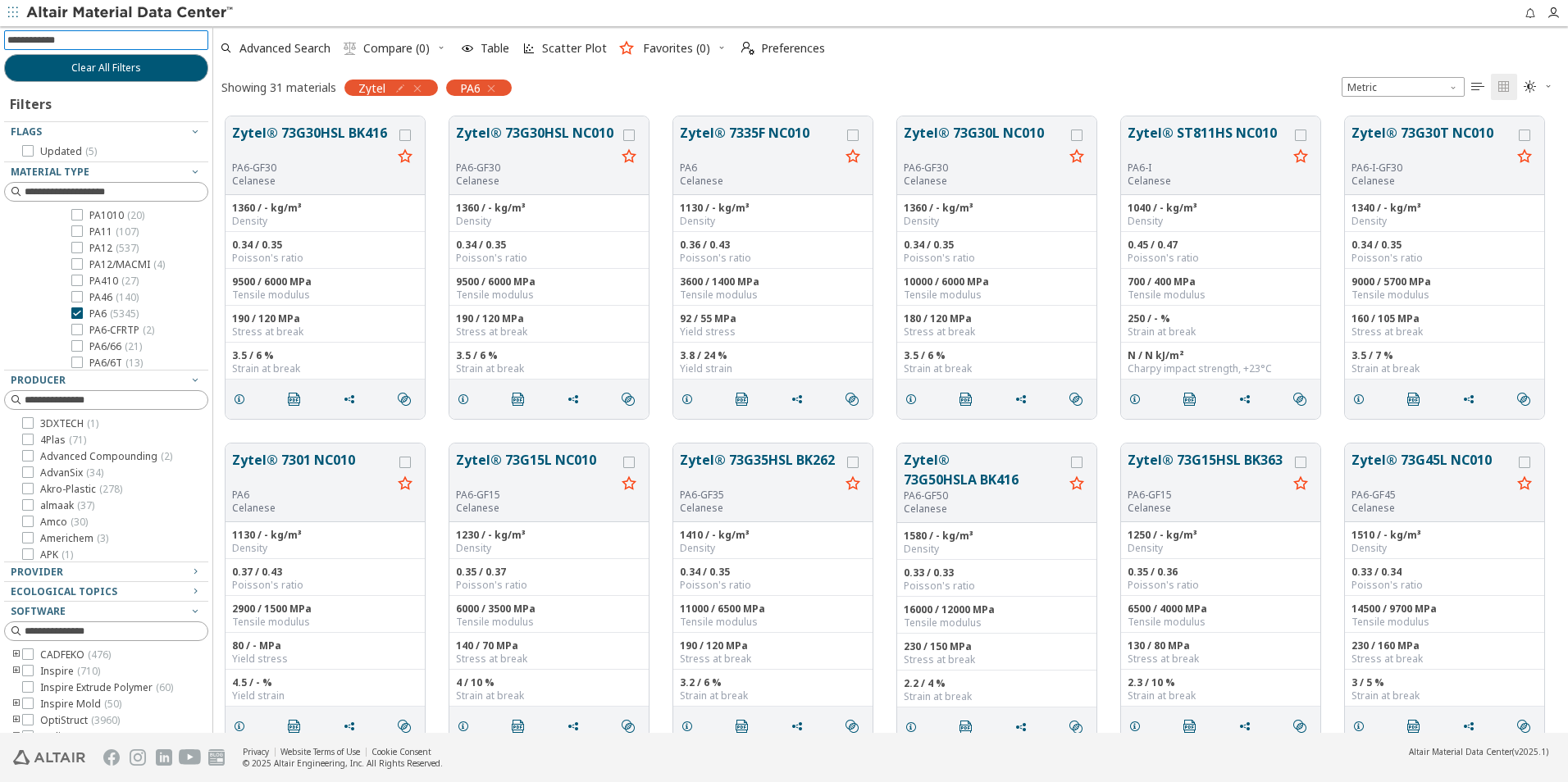
scroll to position [3, 0]
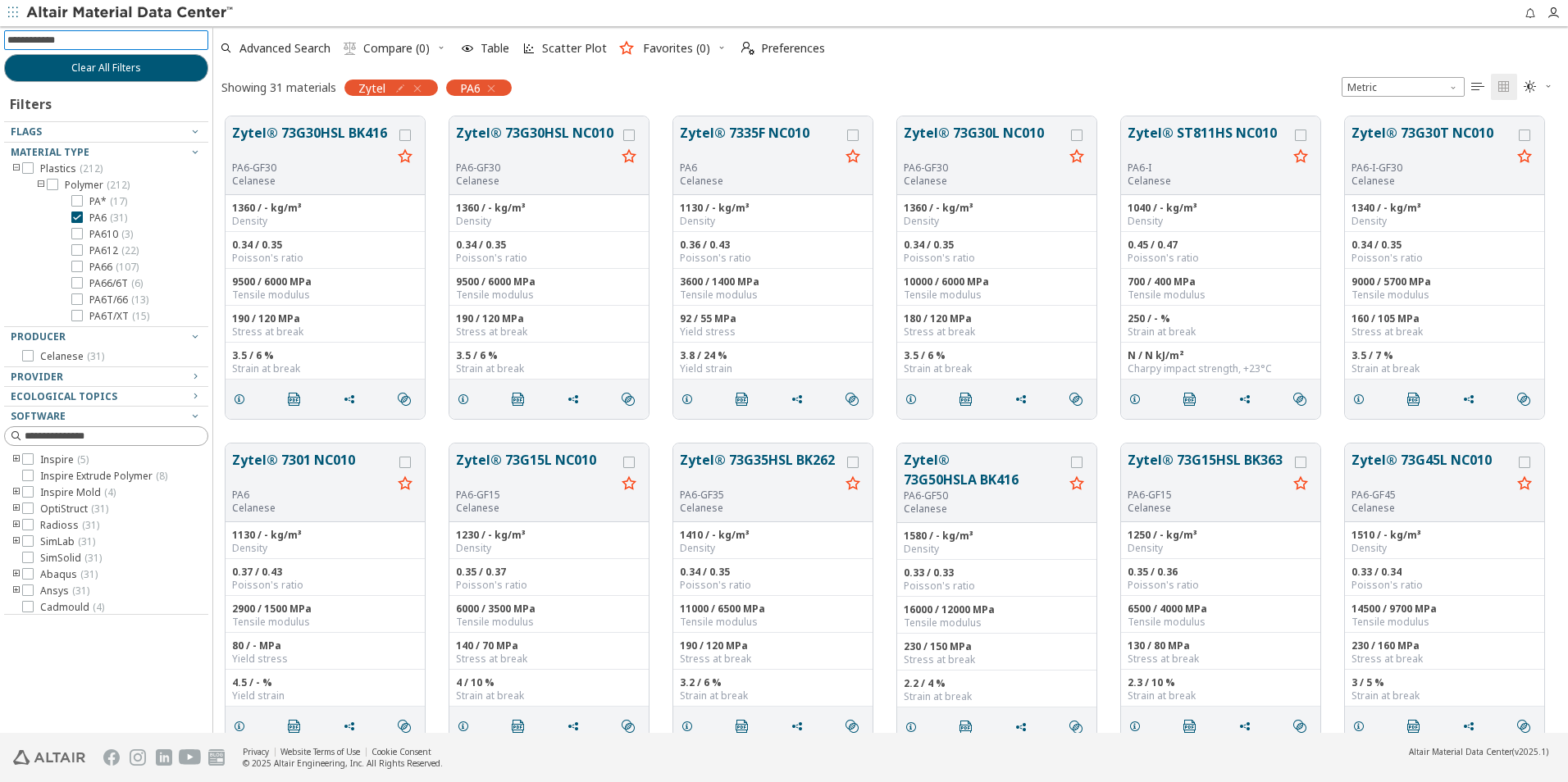
click at [147, 33] on input at bounding box center [108, 40] width 201 height 18
type input "******"
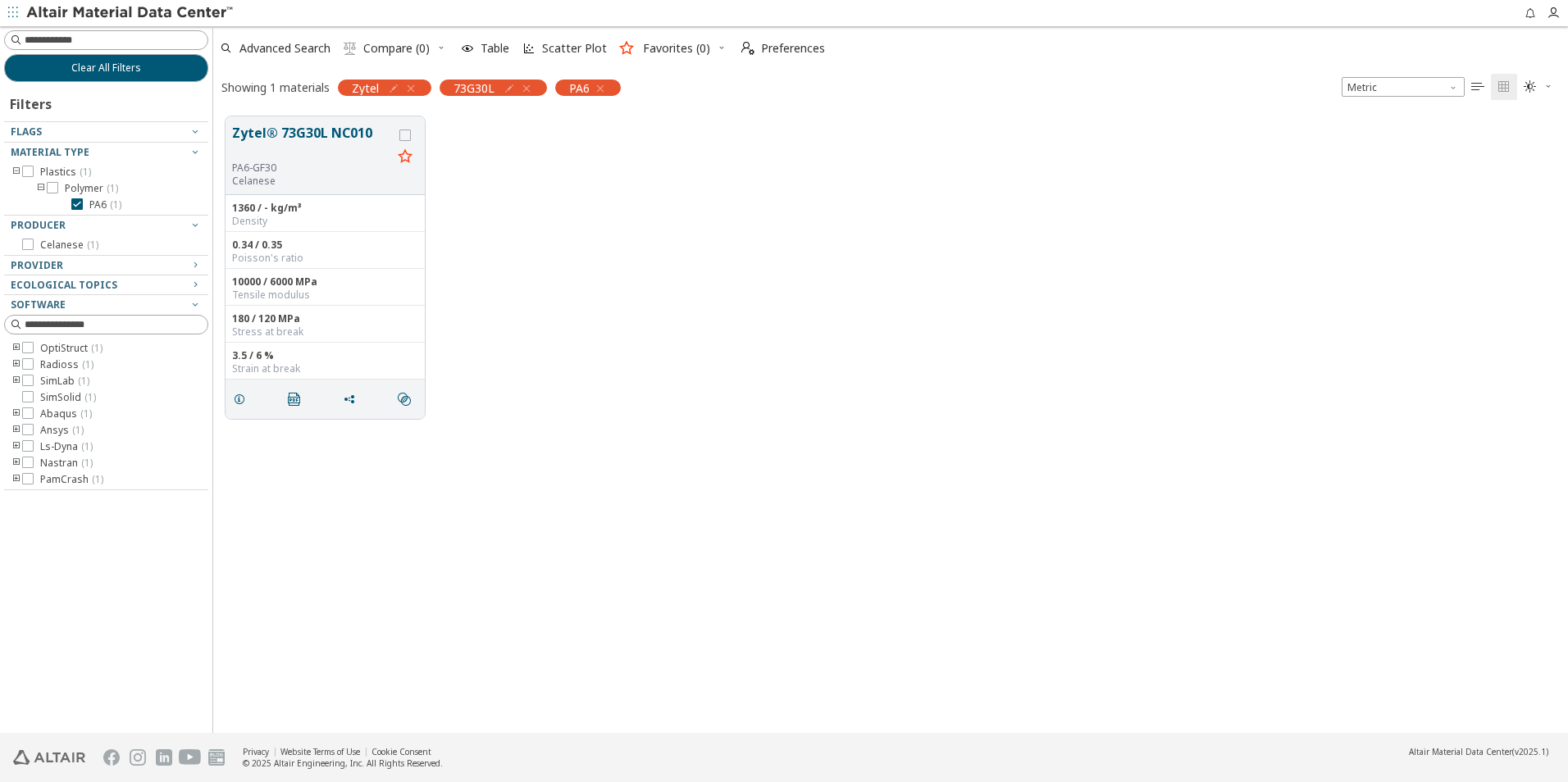
click at [896, 302] on div "Zytel® 73G30L NC010 PA6-GF30 Celanese 1360 / - kg/m³ Density 0.34 / 0.35 Poisso…" at bounding box center [890, 267] width 1355 height 328
click at [287, 132] on button "Zytel® 73G30L NC010" at bounding box center [311, 142] width 159 height 38
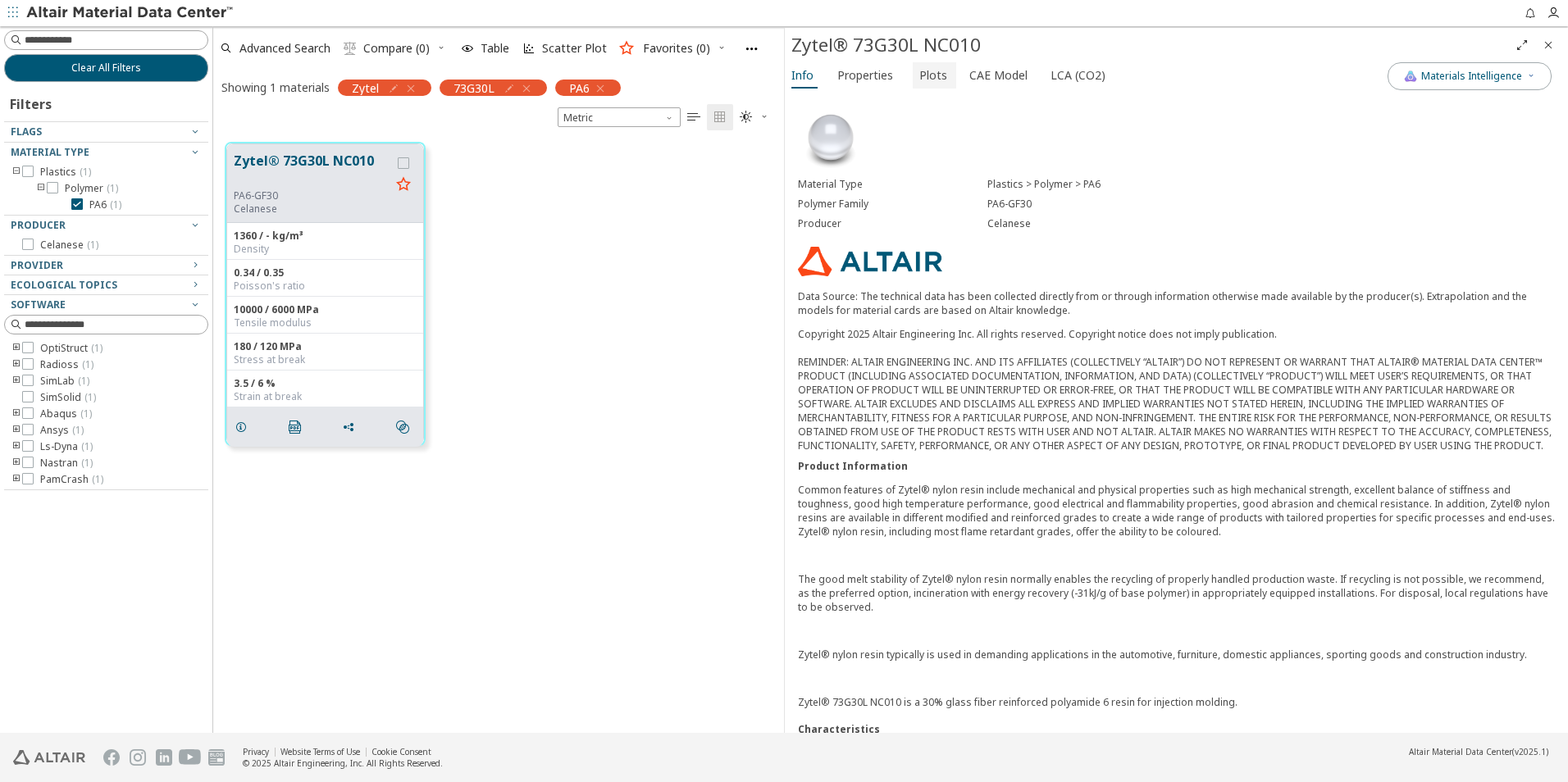
click at [946, 72] on button "Plots" at bounding box center [935, 74] width 44 height 26
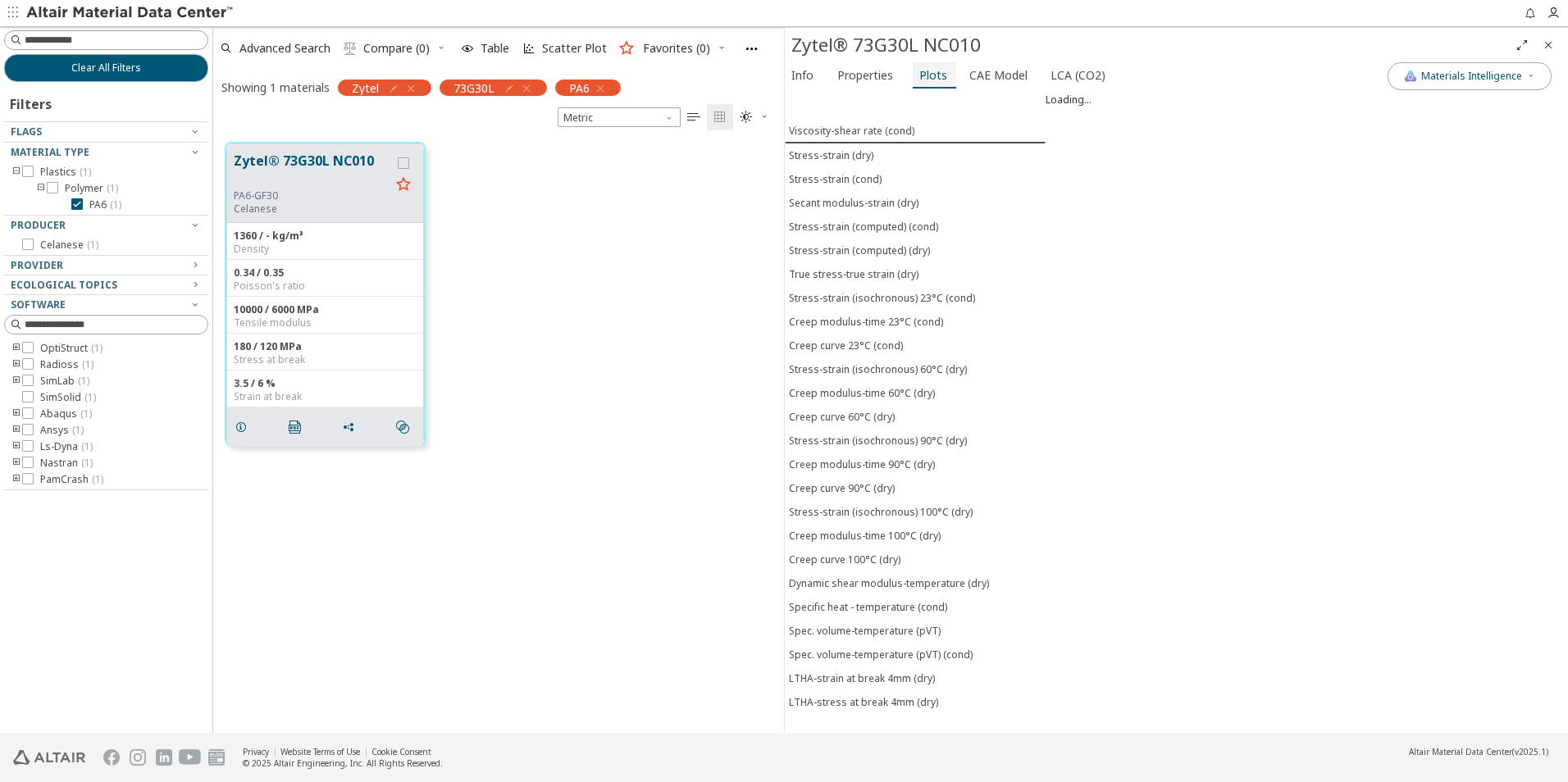
click at [867, 180] on div "Stress-strain (cond)" at bounding box center [835, 179] width 93 height 14
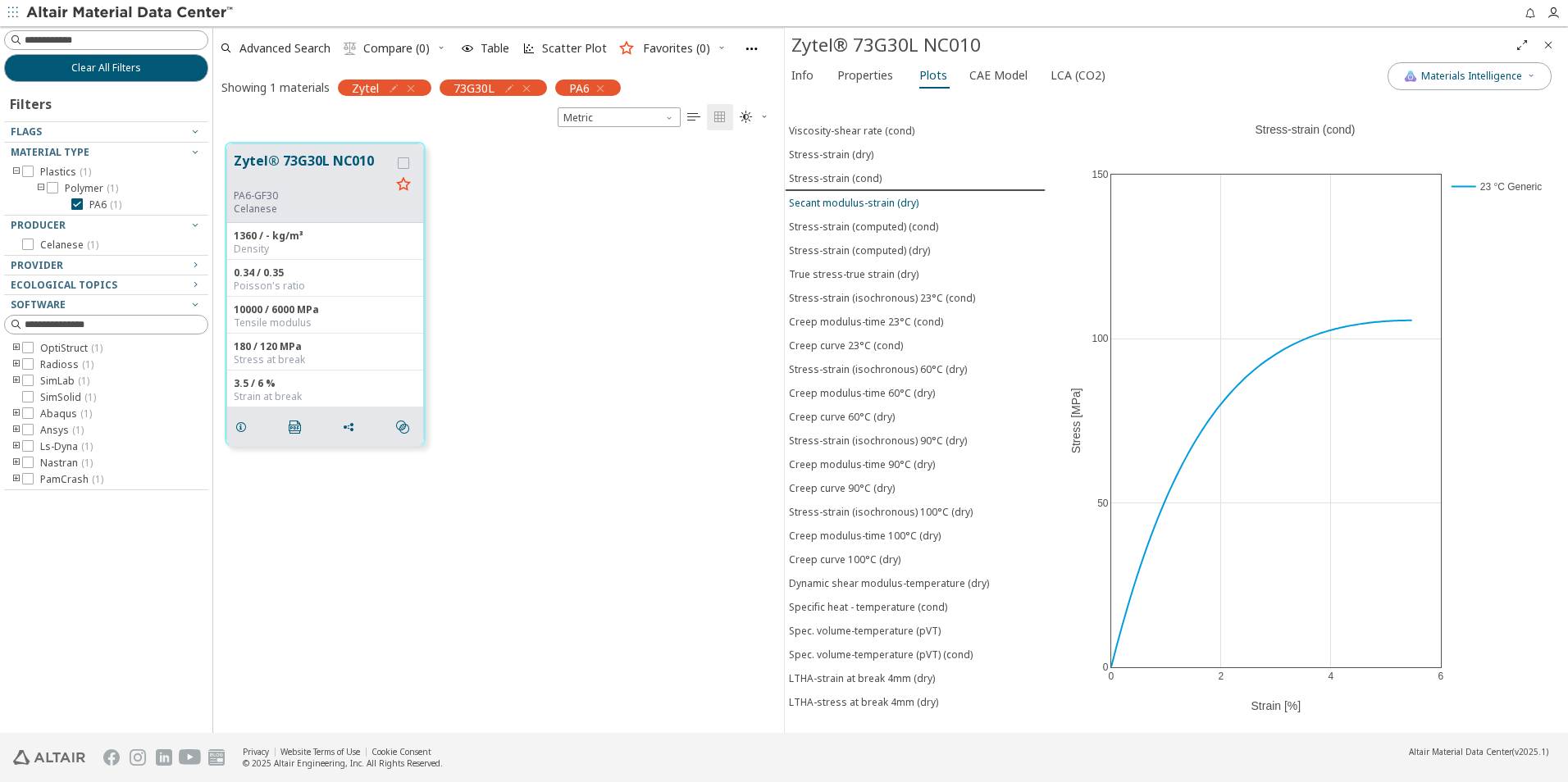
click at [863, 201] on div "Secant modulus-strain (dry)" at bounding box center [854, 202] width 130 height 14
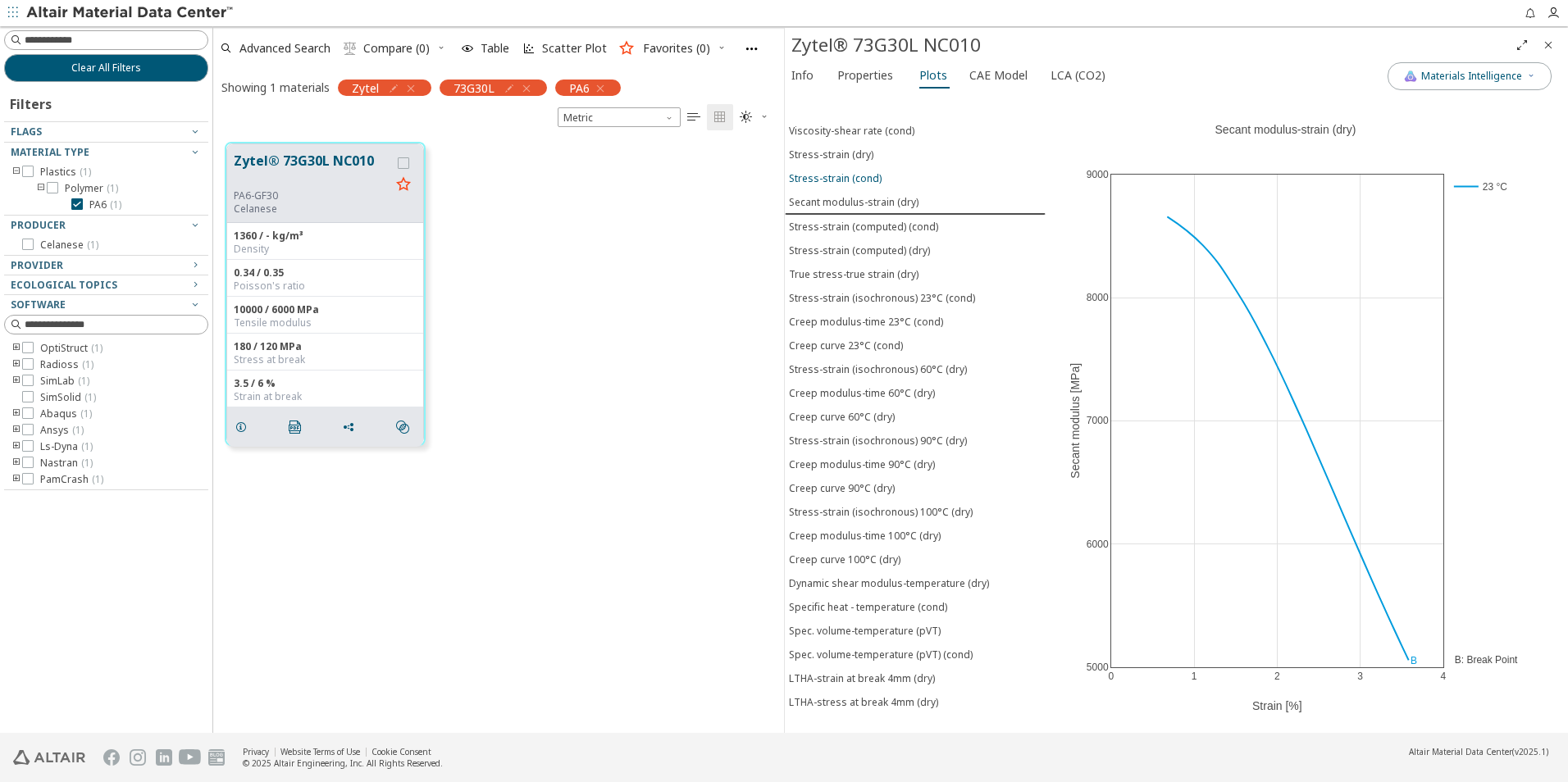
click at [851, 175] on div "Stress-strain (cond)" at bounding box center [835, 179] width 93 height 14
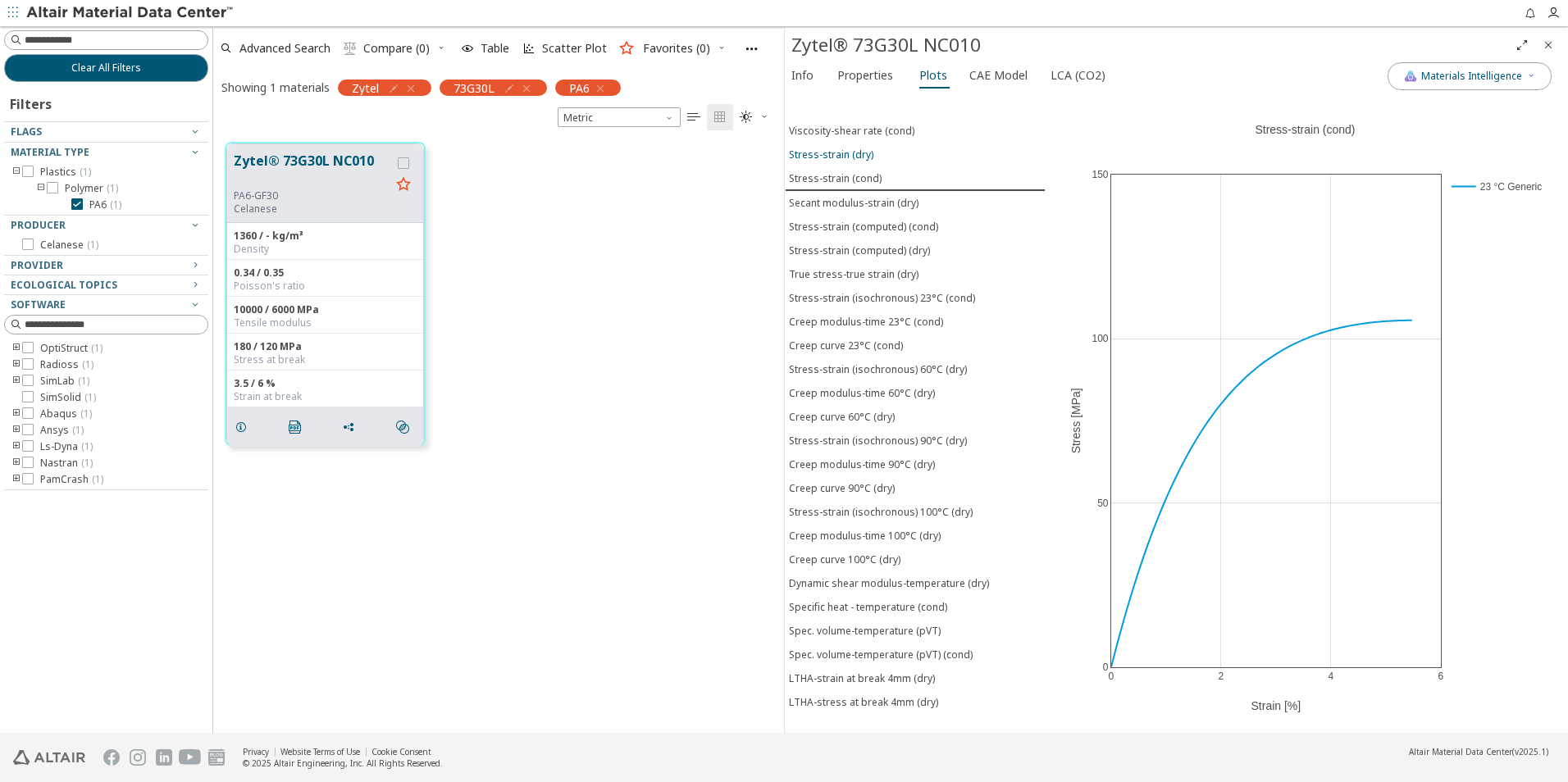
click at [855, 154] on div "Stress-strain (dry)" at bounding box center [831, 155] width 84 height 14
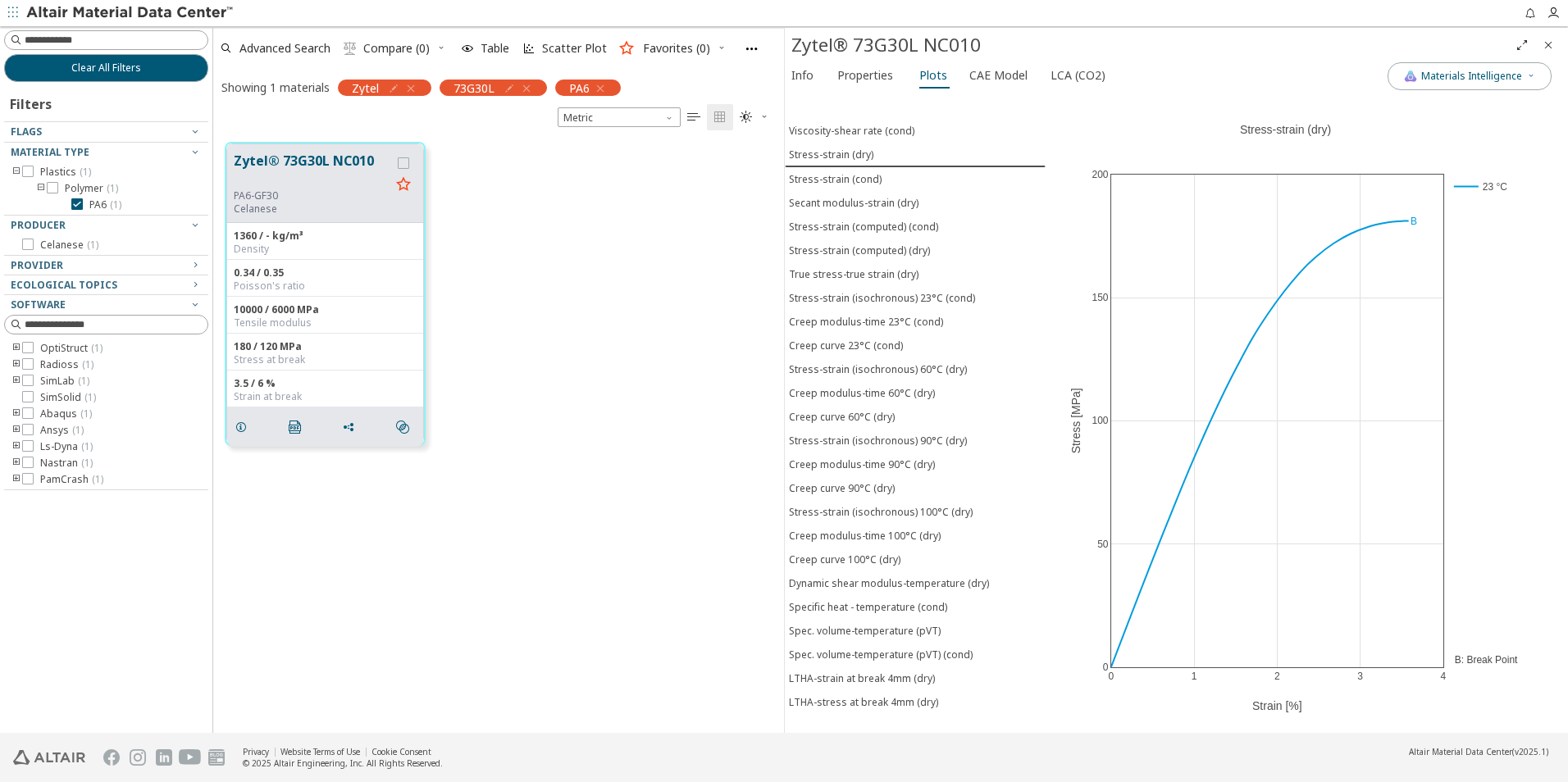
click at [530, 88] on icon "button" at bounding box center [527, 89] width 13 height 13
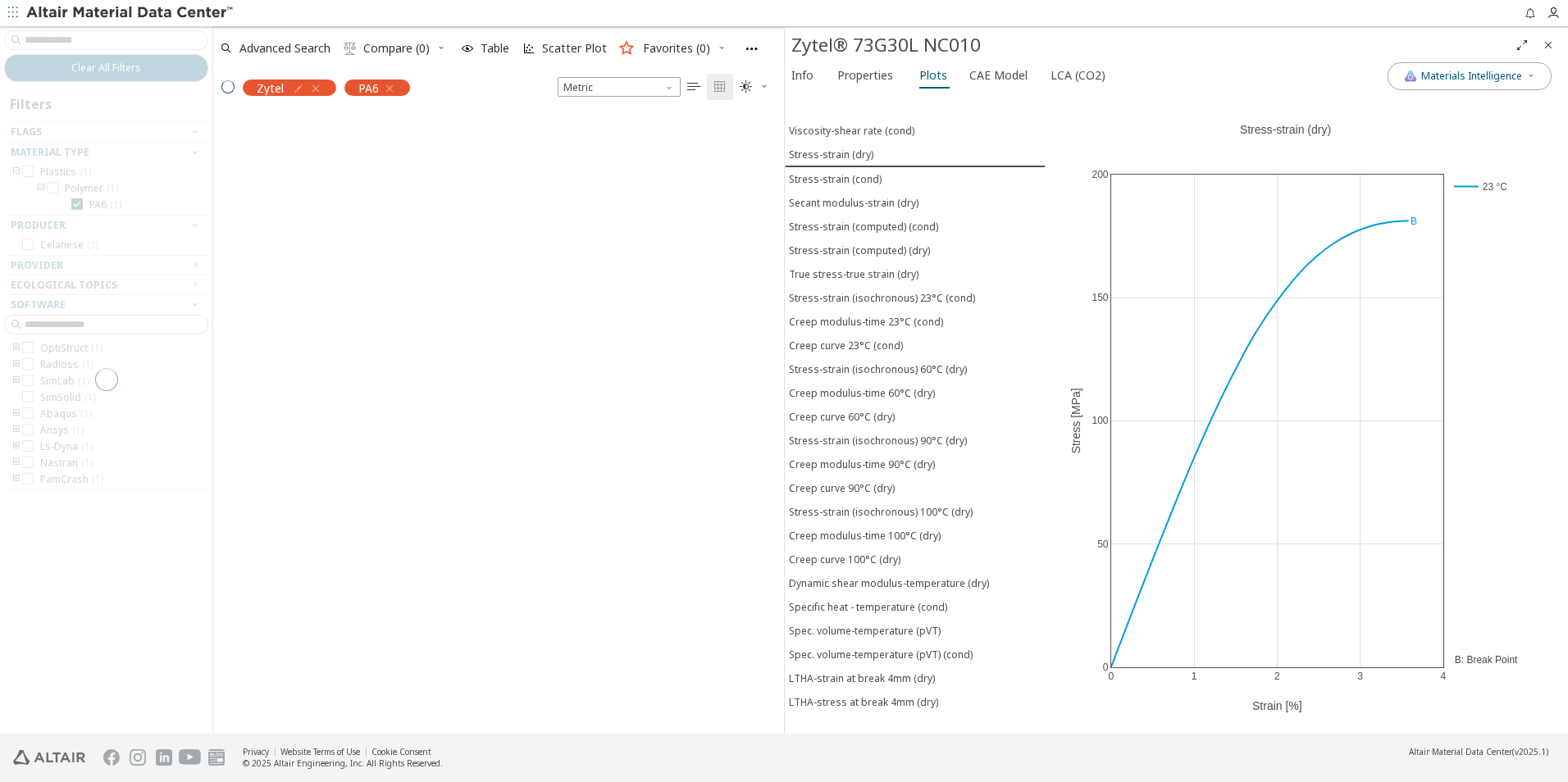
scroll to position [617, 559]
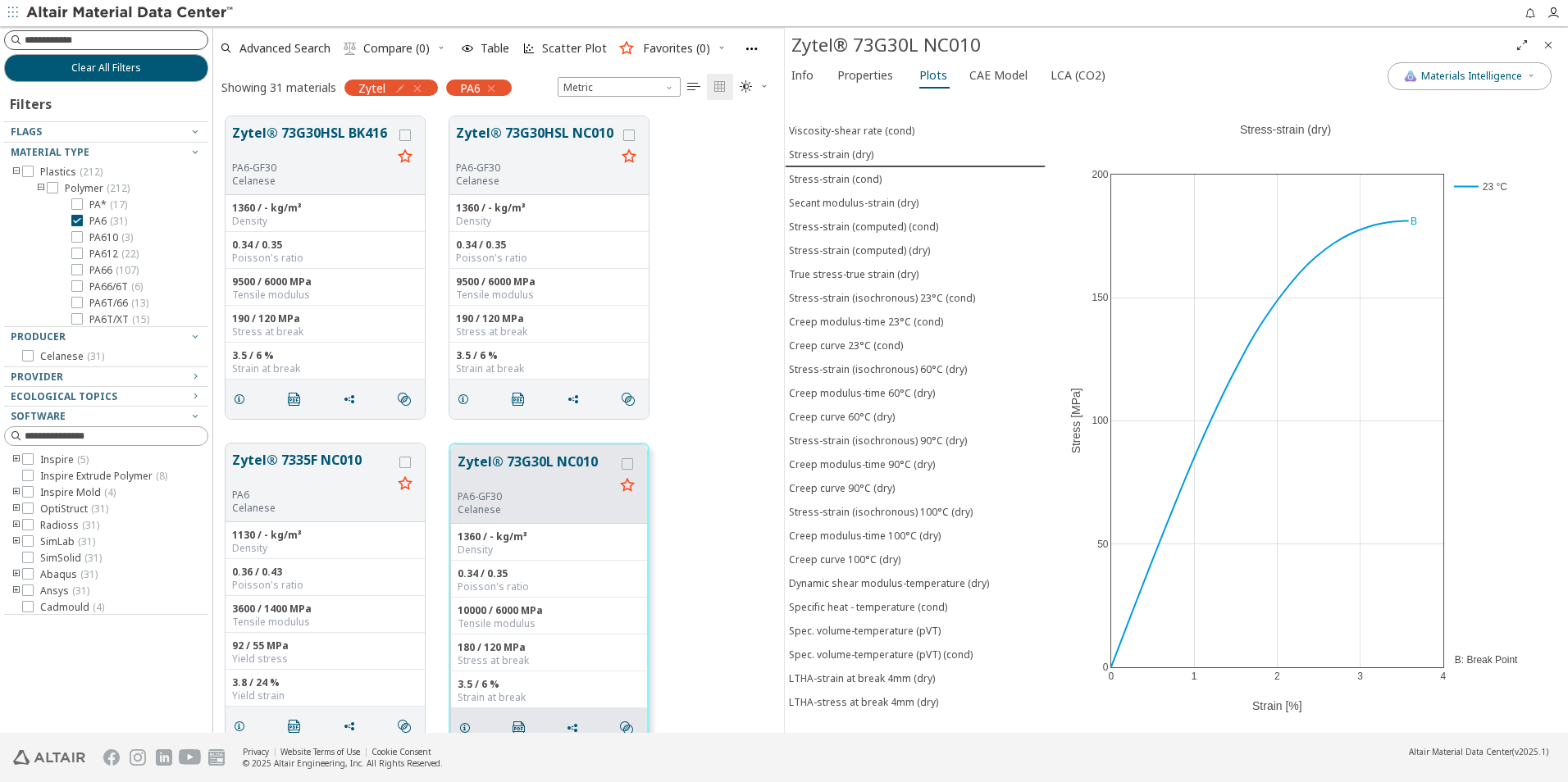
click at [116, 38] on input at bounding box center [117, 39] width 183 height 16
type input "****"
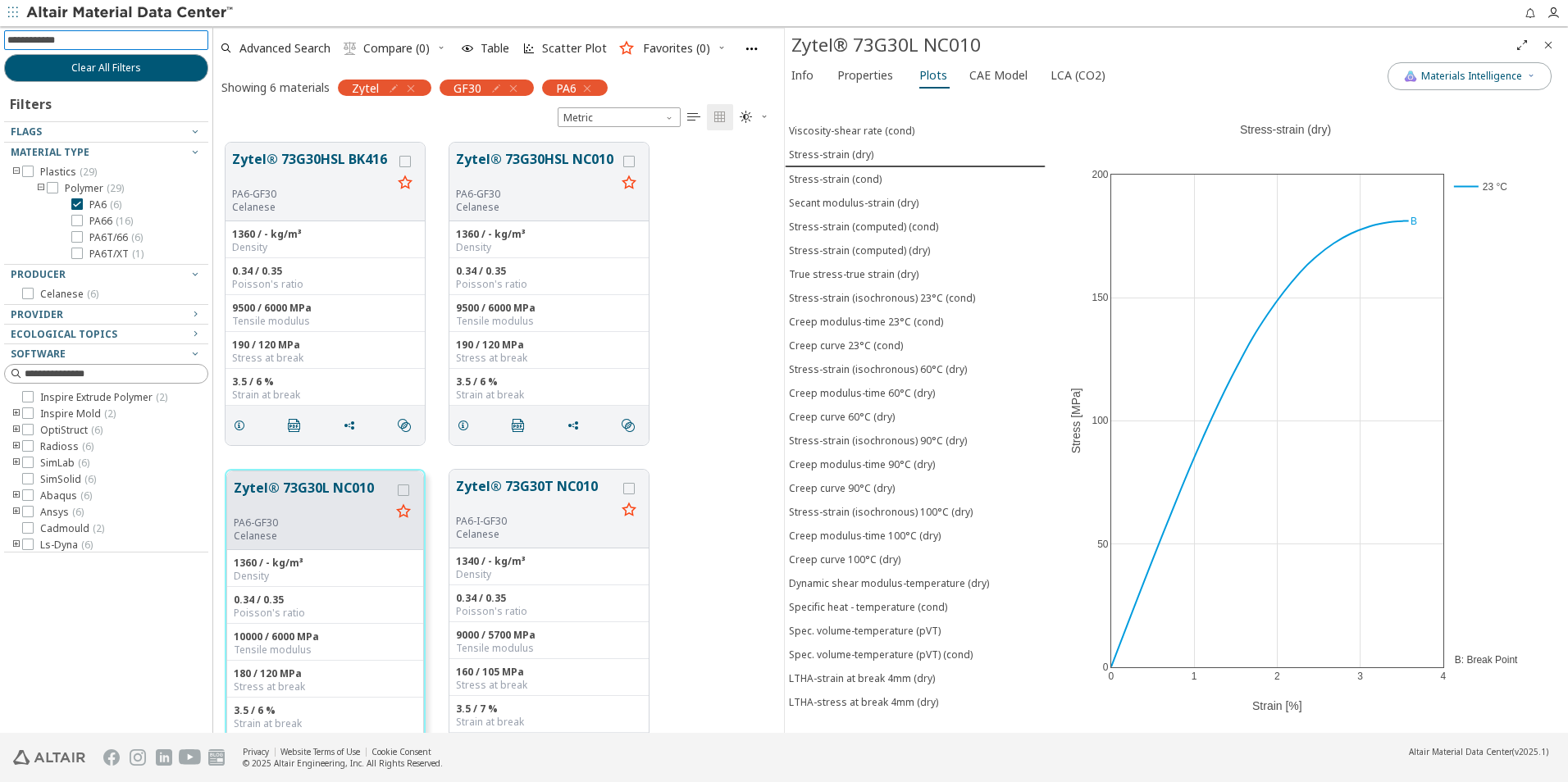
scroll to position [590, 559]
click at [298, 159] on button "Zytel® 73G30HSL BK416" at bounding box center [311, 168] width 159 height 38
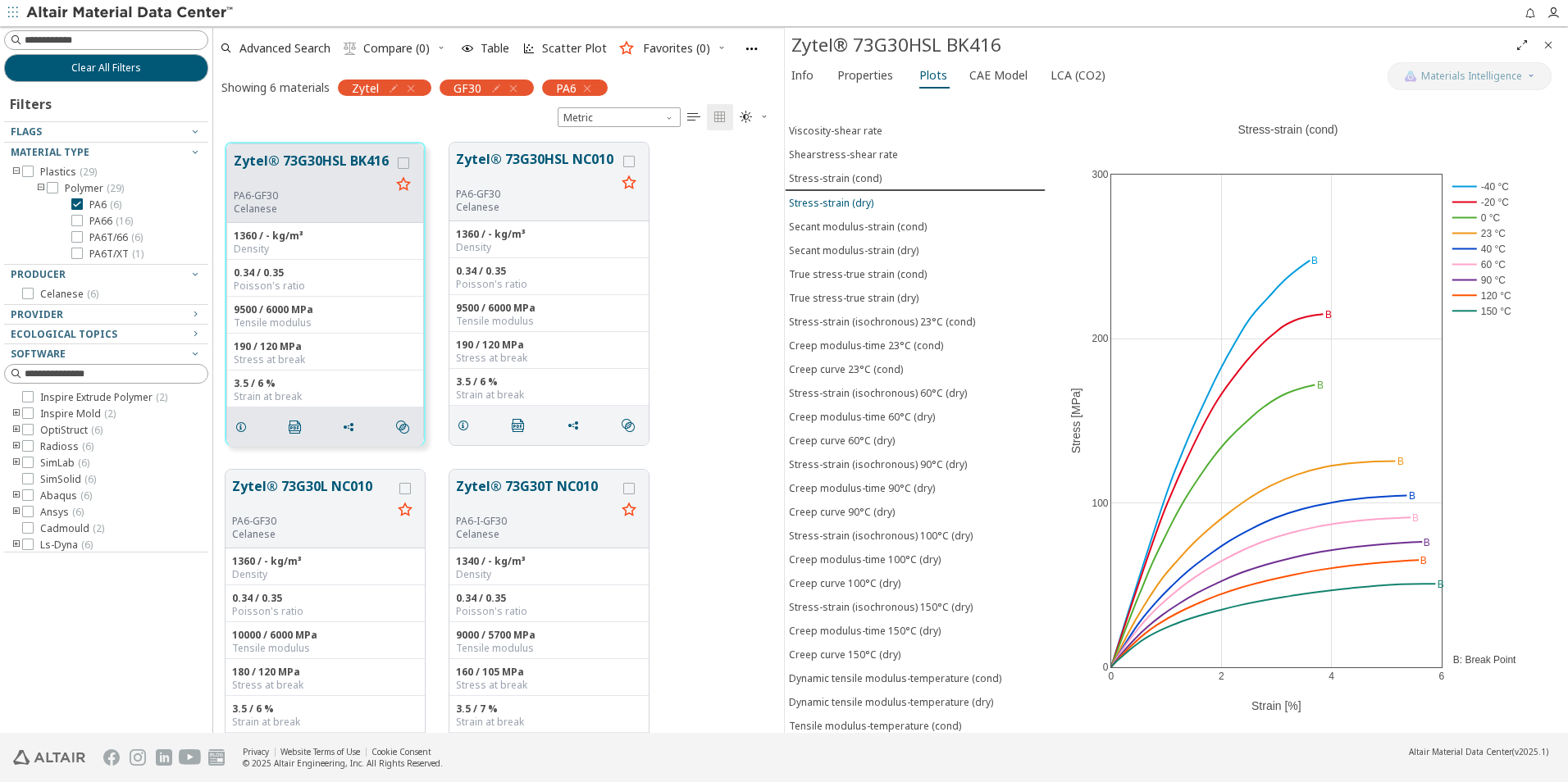
click at [847, 204] on div "Stress-strain (dry)" at bounding box center [831, 202] width 84 height 14
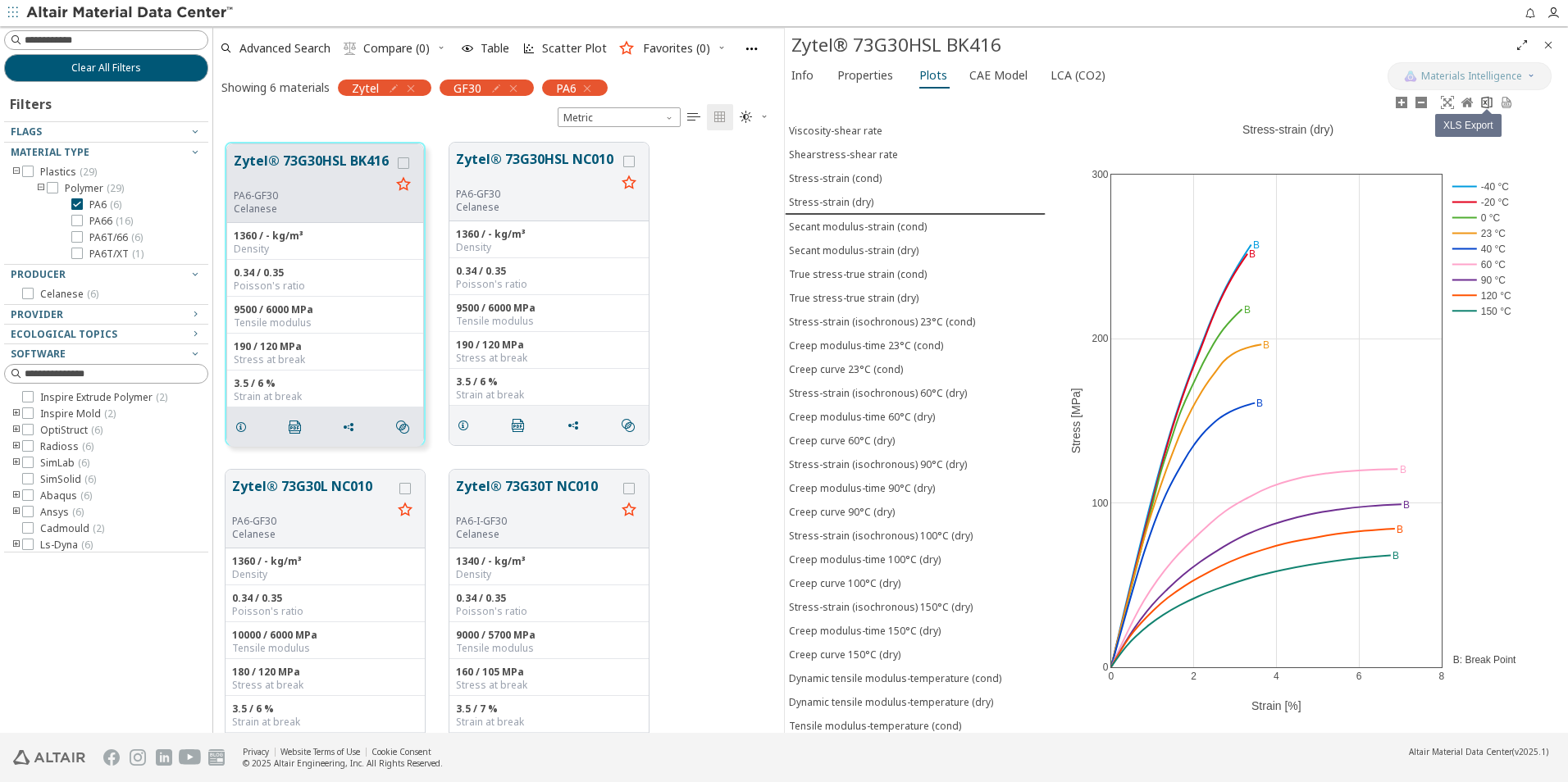
click at [1492, 108] on icon at bounding box center [1487, 102] width 13 height 13
click at [1195, 9] on div at bounding box center [875, 12] width 1279 height 26
click at [727, 477] on div "Zytel® 73G30L NC010 PA6-GF30 Celanese 1360 / - kg/m³ Density 0.34 / 0.35 Poisso…" at bounding box center [498, 621] width 571 height 328
